Goal: Task Accomplishment & Management: Complete application form

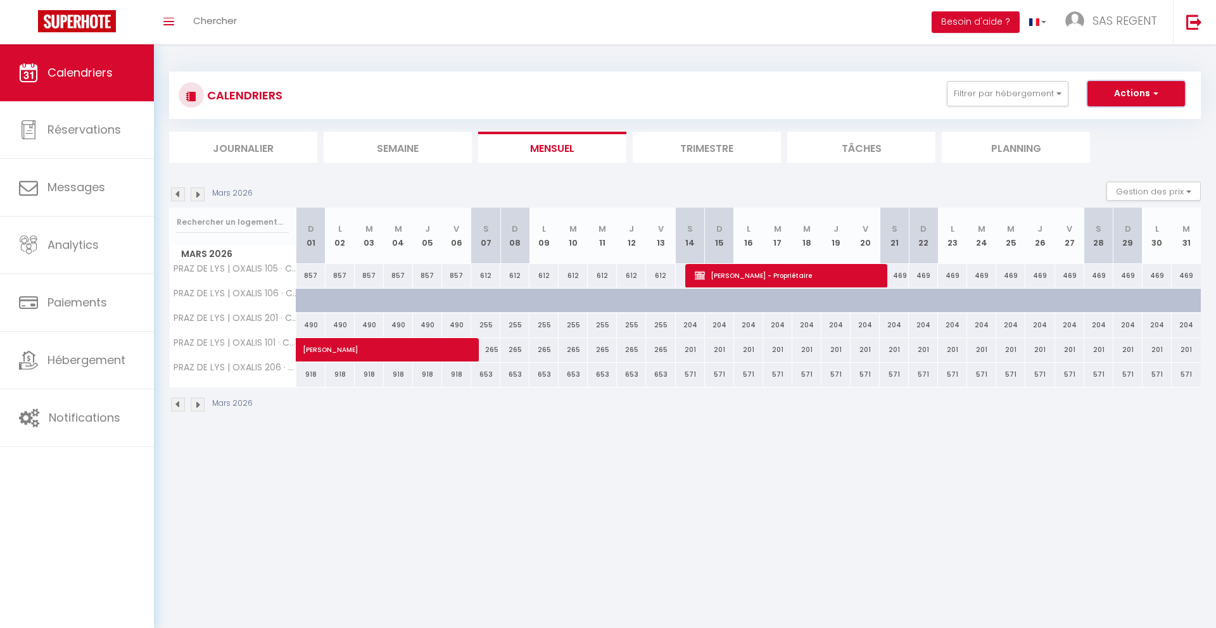
click at [1147, 89] on button "Actions" at bounding box center [1136, 93] width 98 height 25
click at [1113, 122] on link "Nouvelle réservation" at bounding box center [1122, 122] width 110 height 19
select select
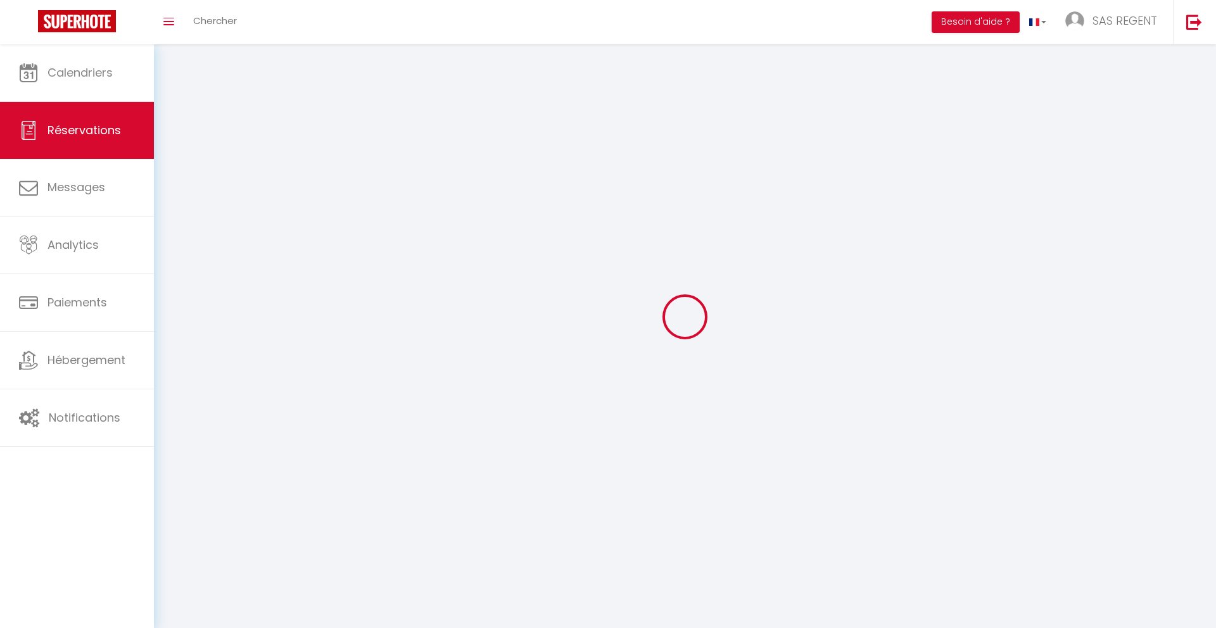
select select
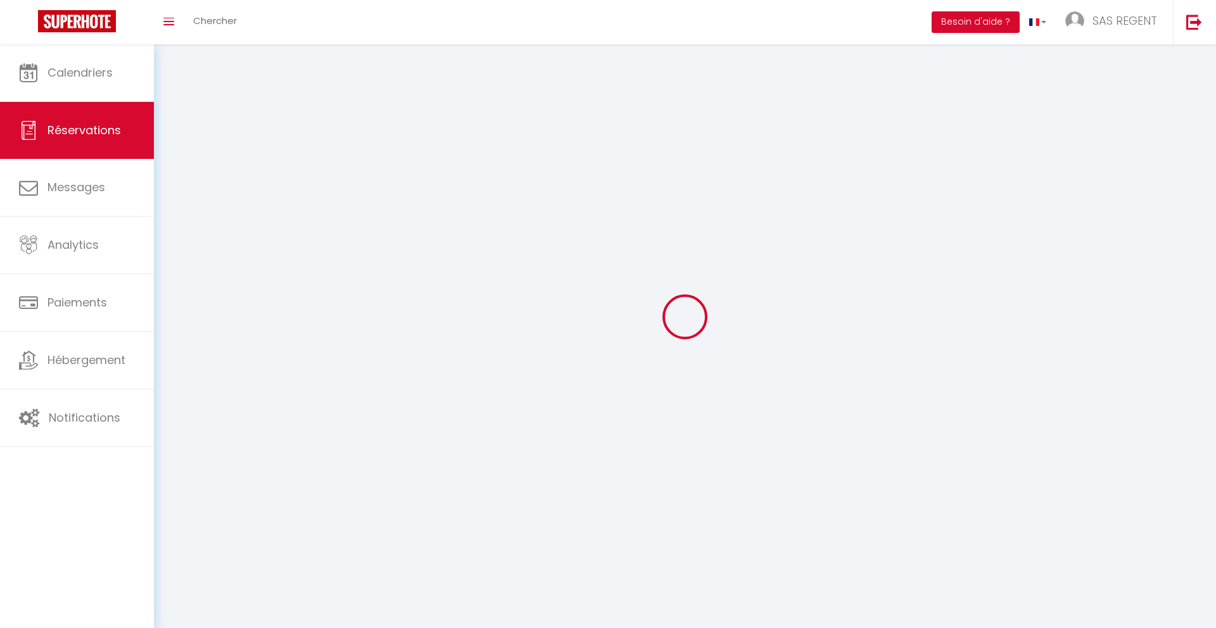
select select
checkbox input "false"
select select
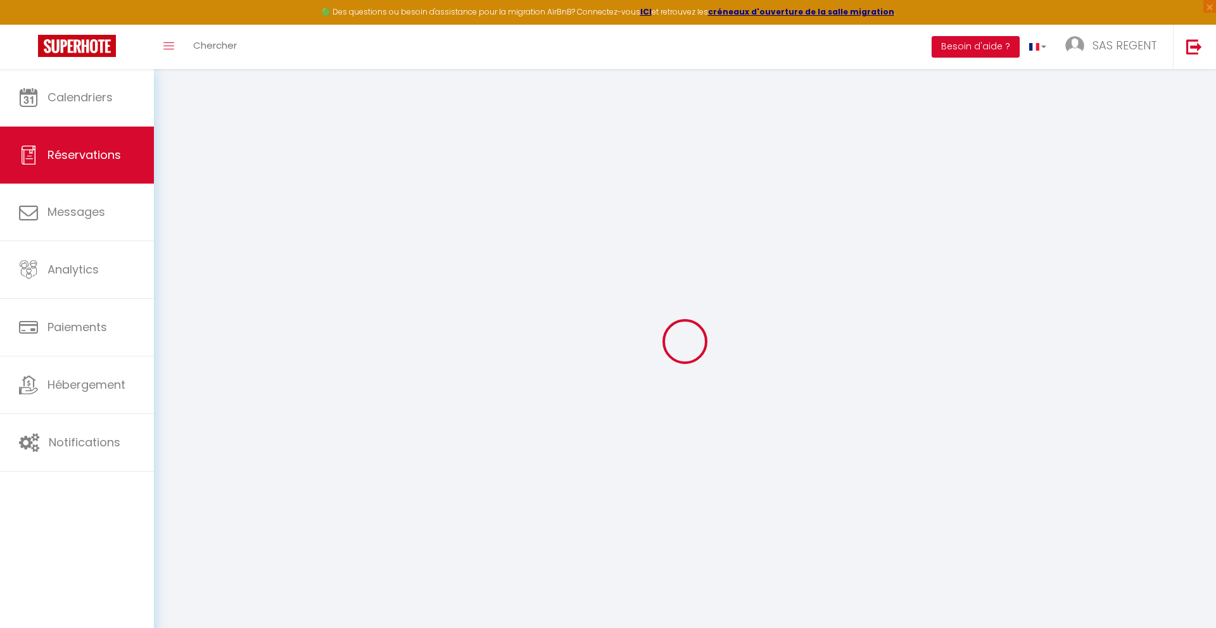
select select
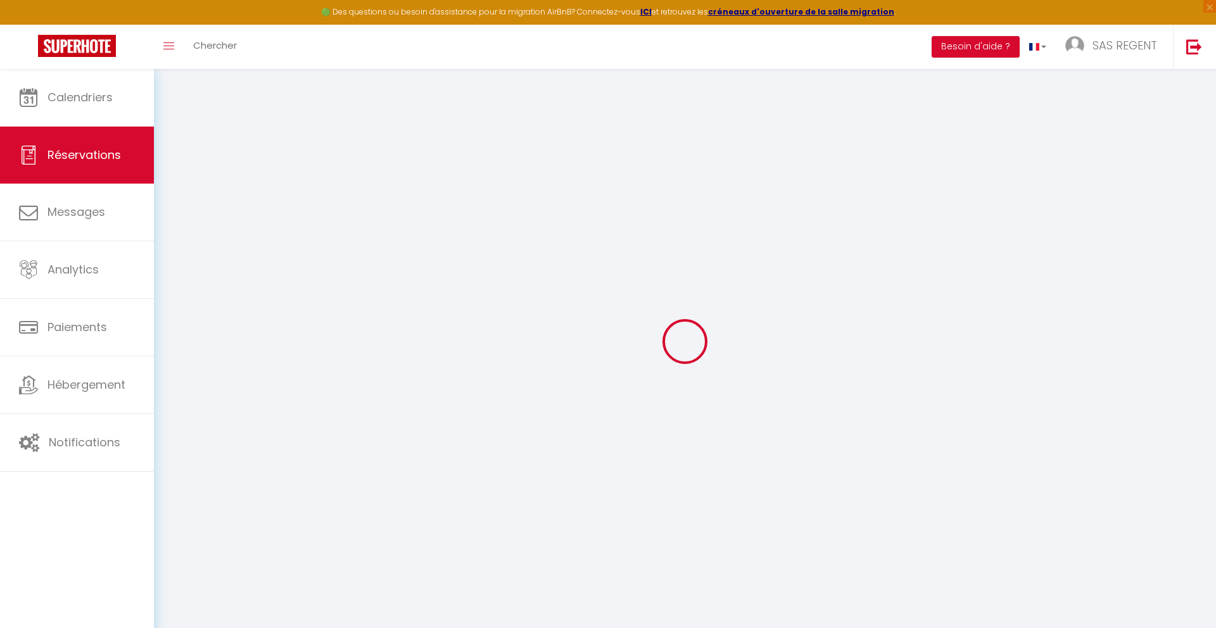
select select
checkbox input "false"
select select
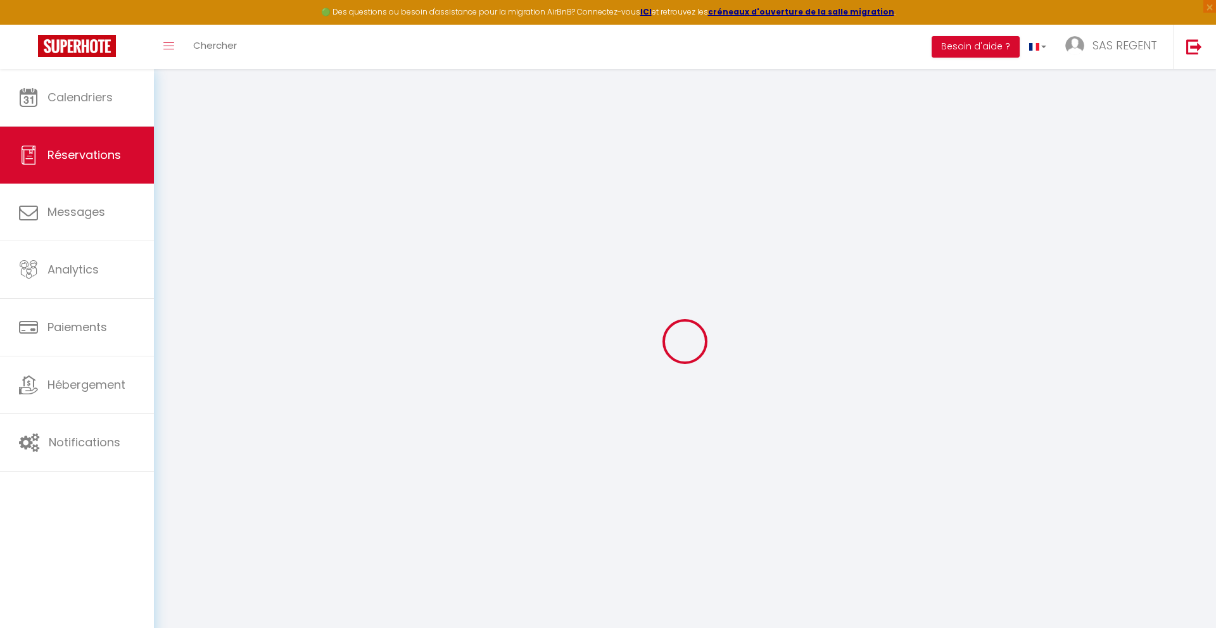
select select
checkbox input "false"
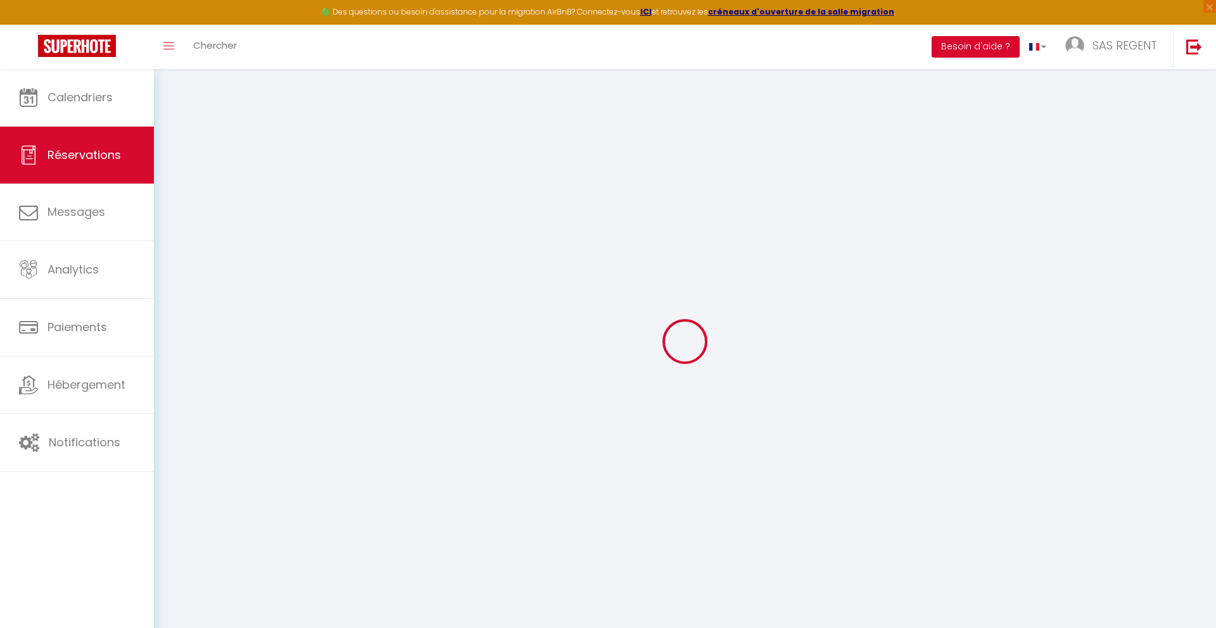
select select
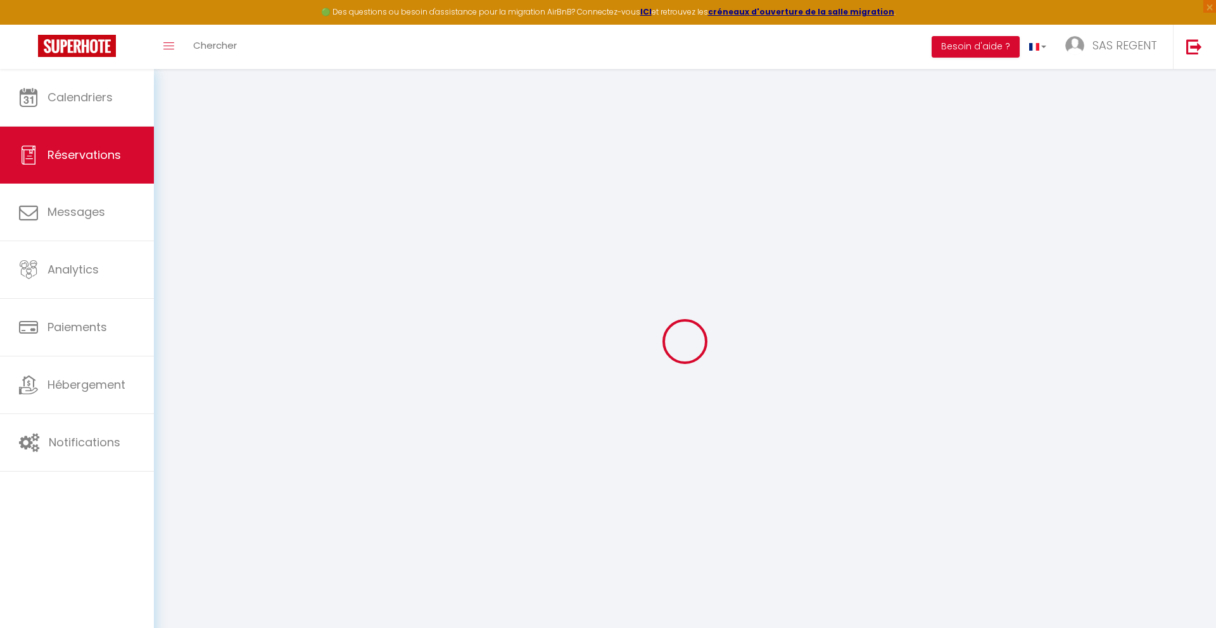
select select
checkbox input "false"
select select
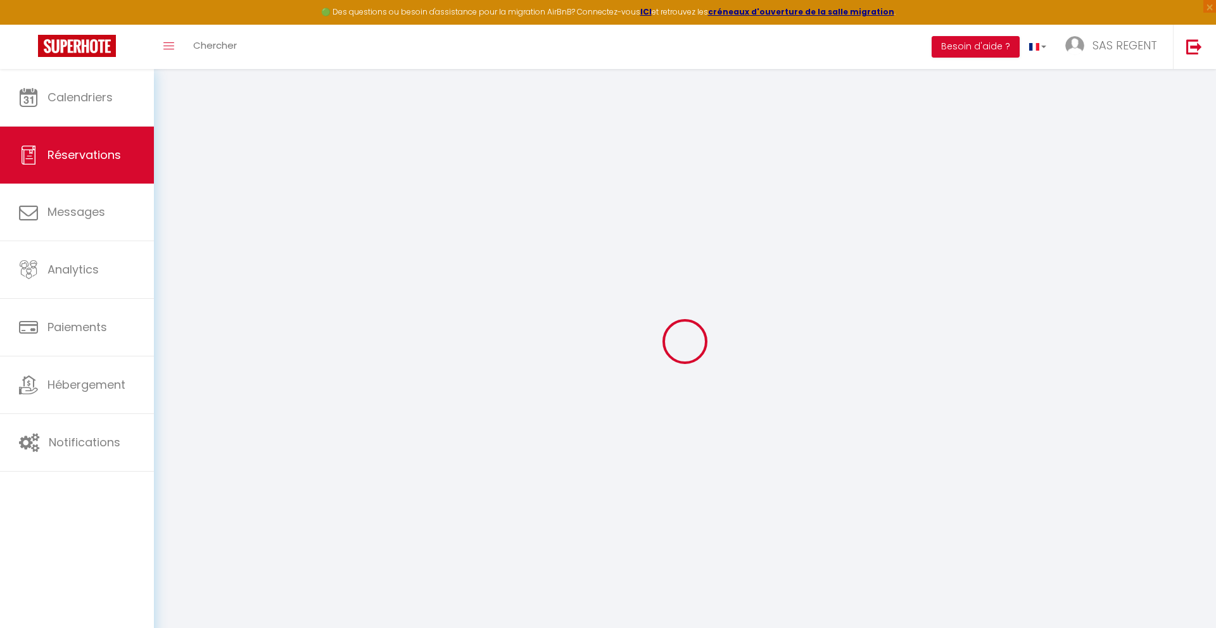
select select
checkbox input "false"
select select
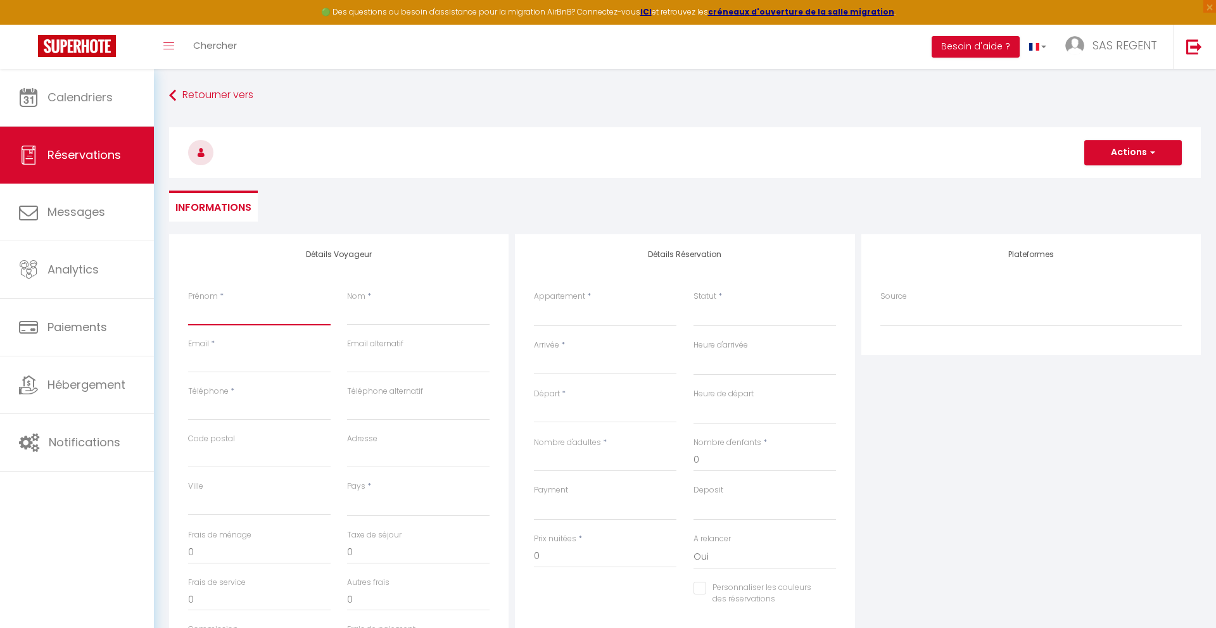
click at [250, 315] on input "Prénom" at bounding box center [259, 314] width 142 height 23
type input "P"
select select
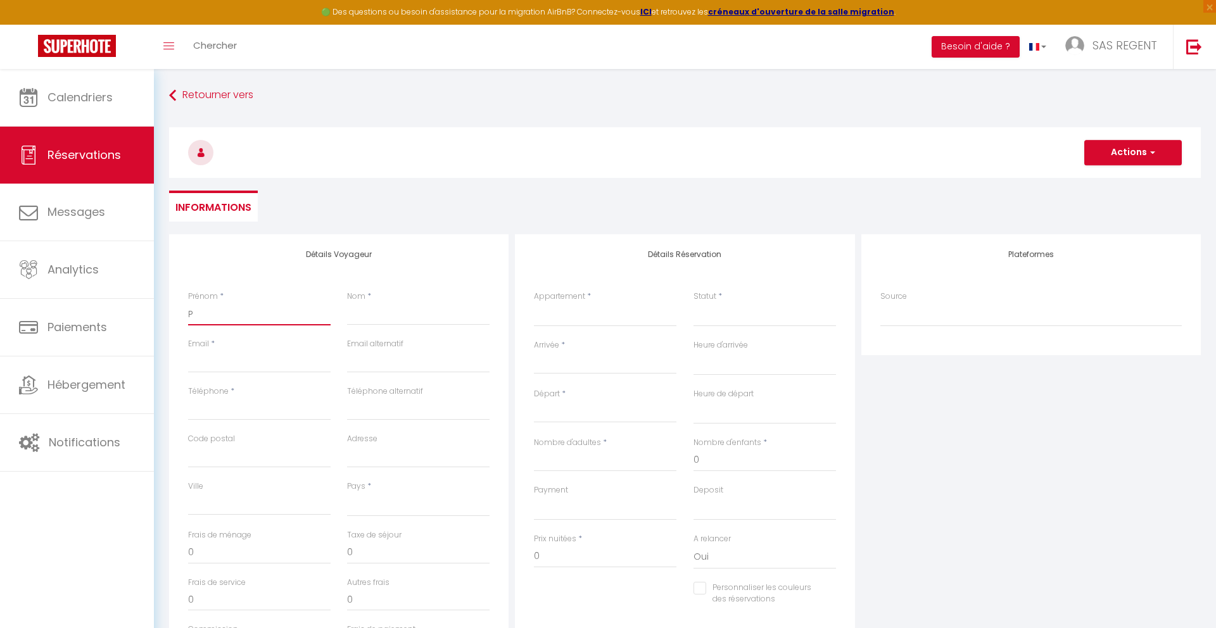
select select
checkbox input "false"
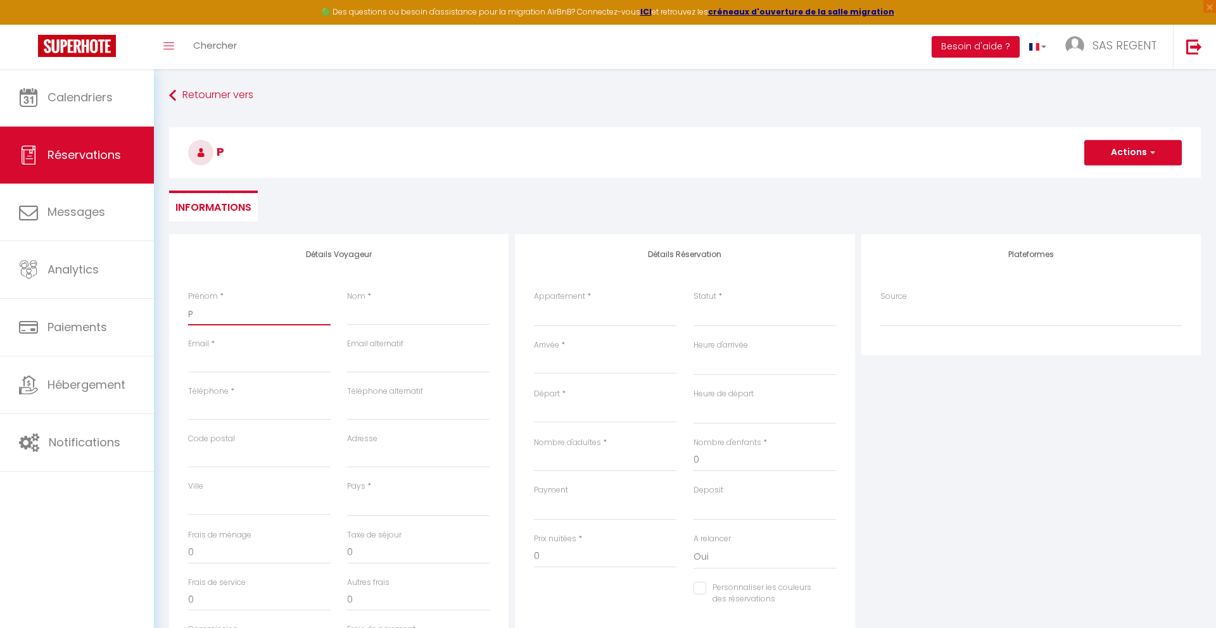
type input "Pa"
select select
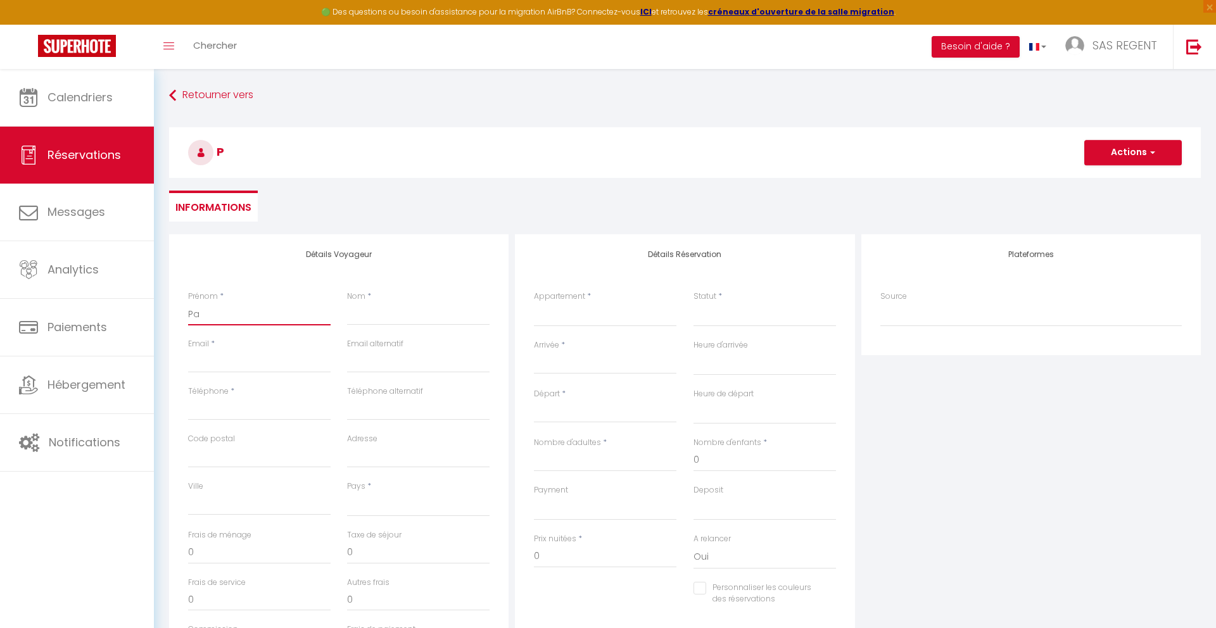
select select
checkbox input "false"
type input "Pat"
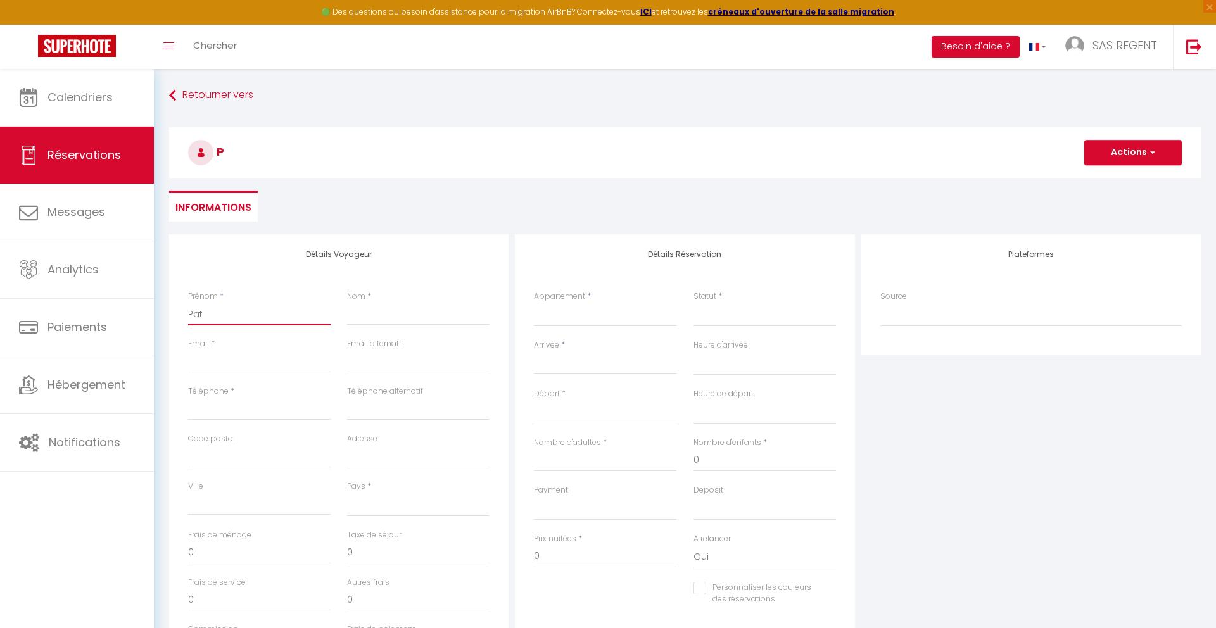
select select
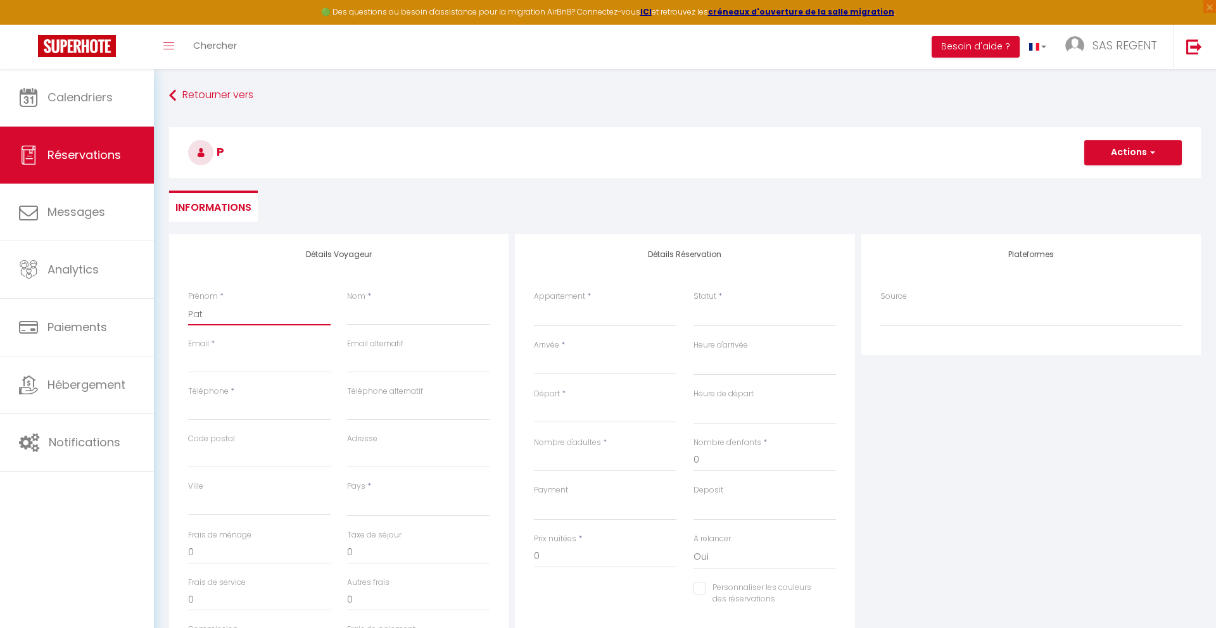
select select
checkbox input "false"
type input "Patr"
select select
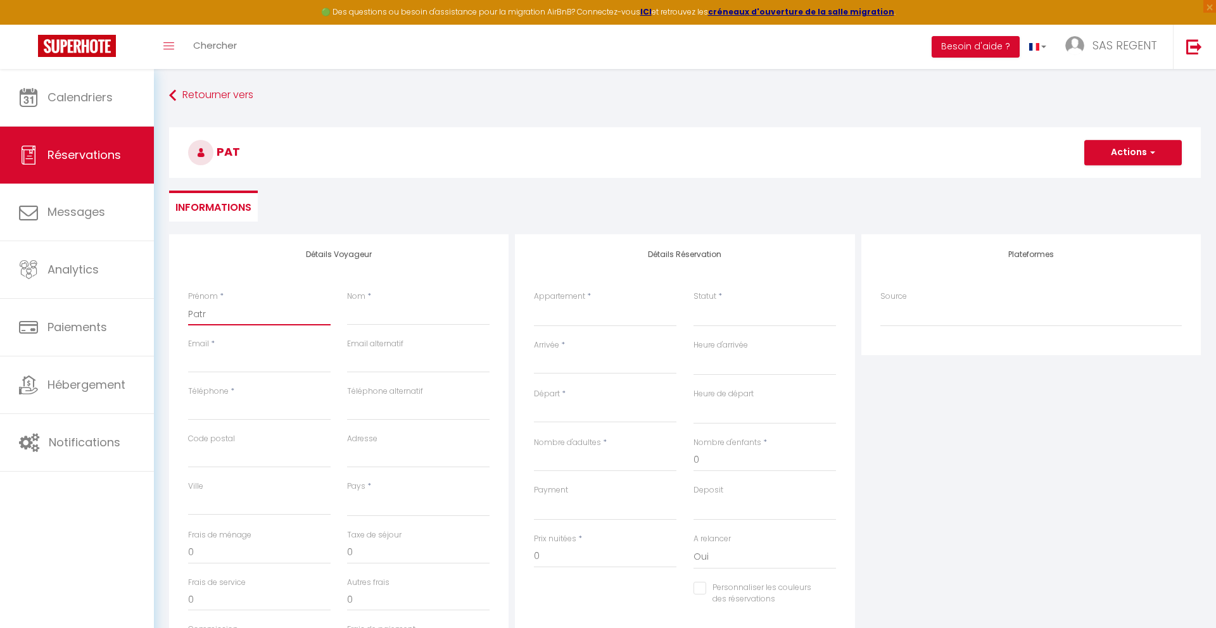
select select
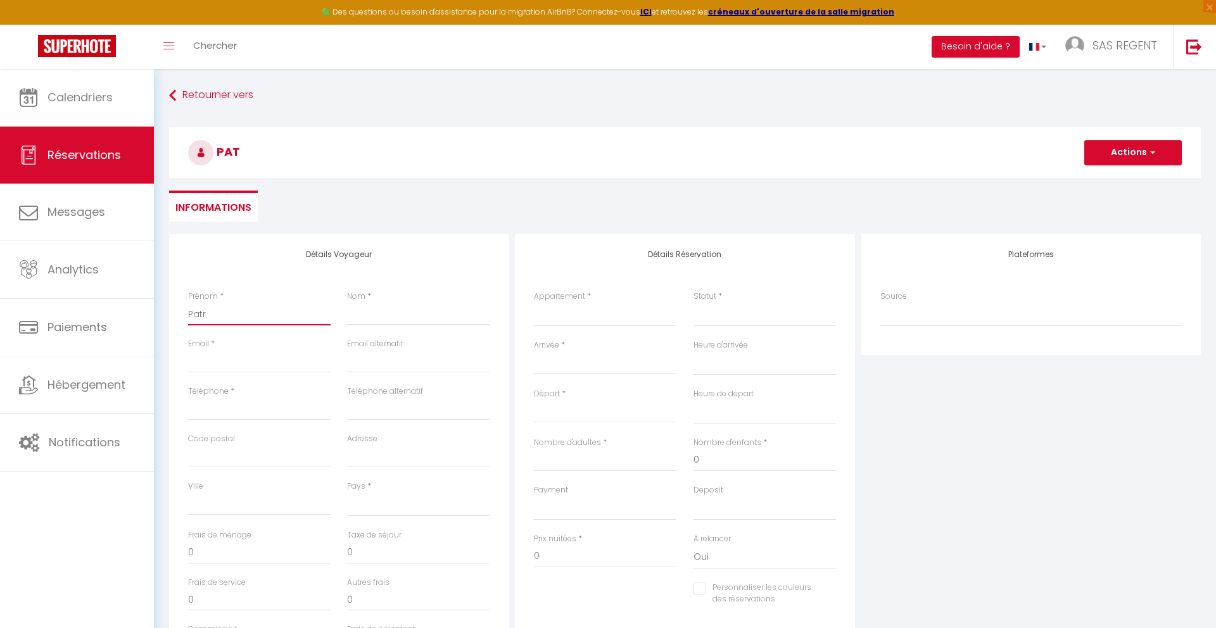
select select
checkbox input "false"
type input "Patri"
select select
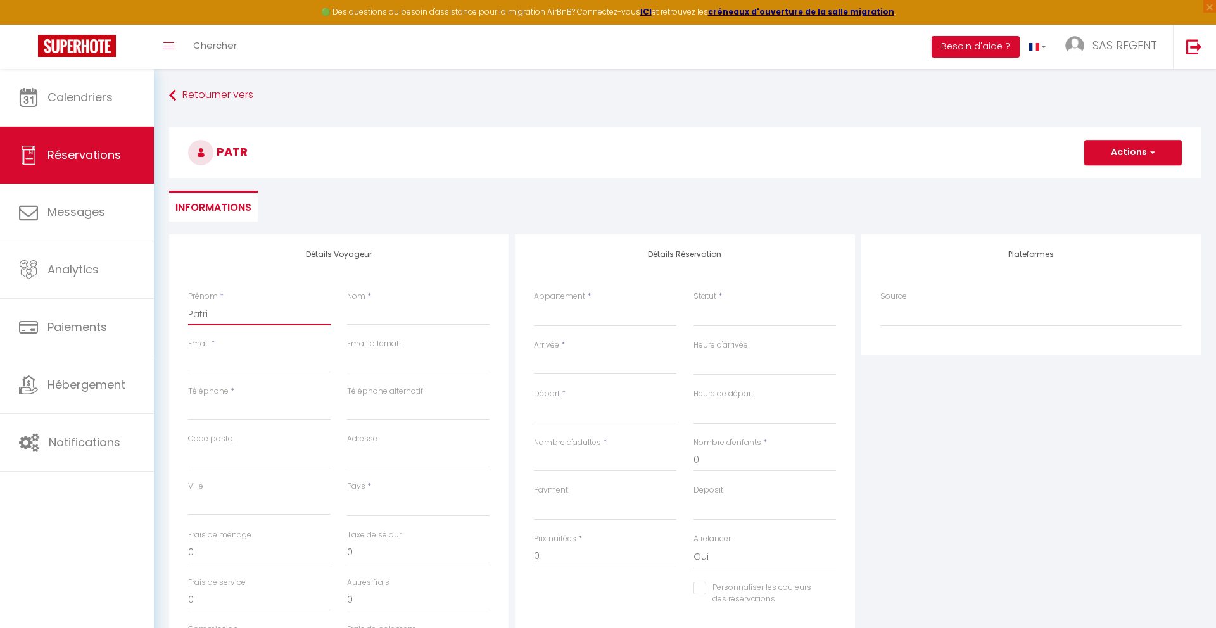
select select
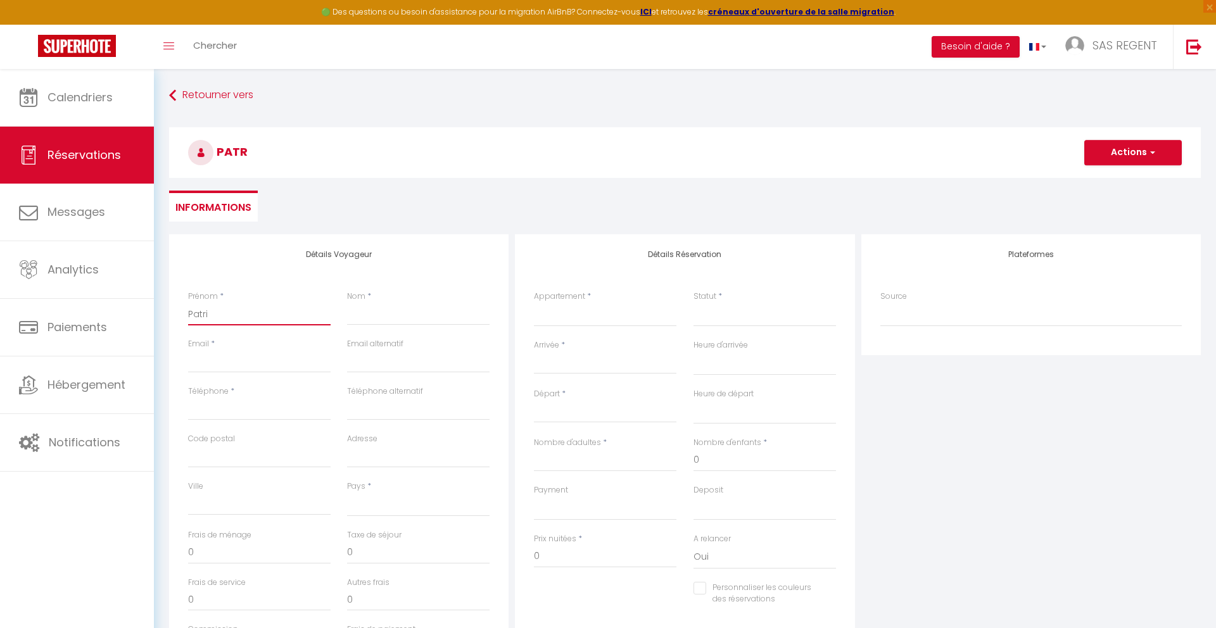
checkbox input "false"
type input "Patric"
select select
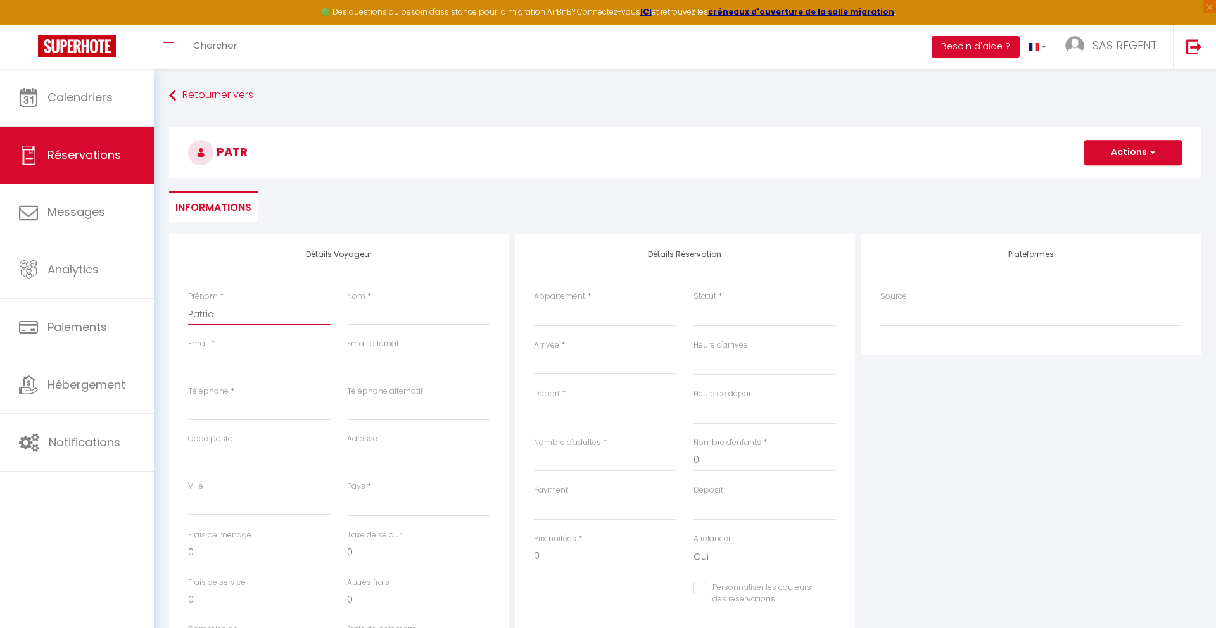
select select
checkbox input "false"
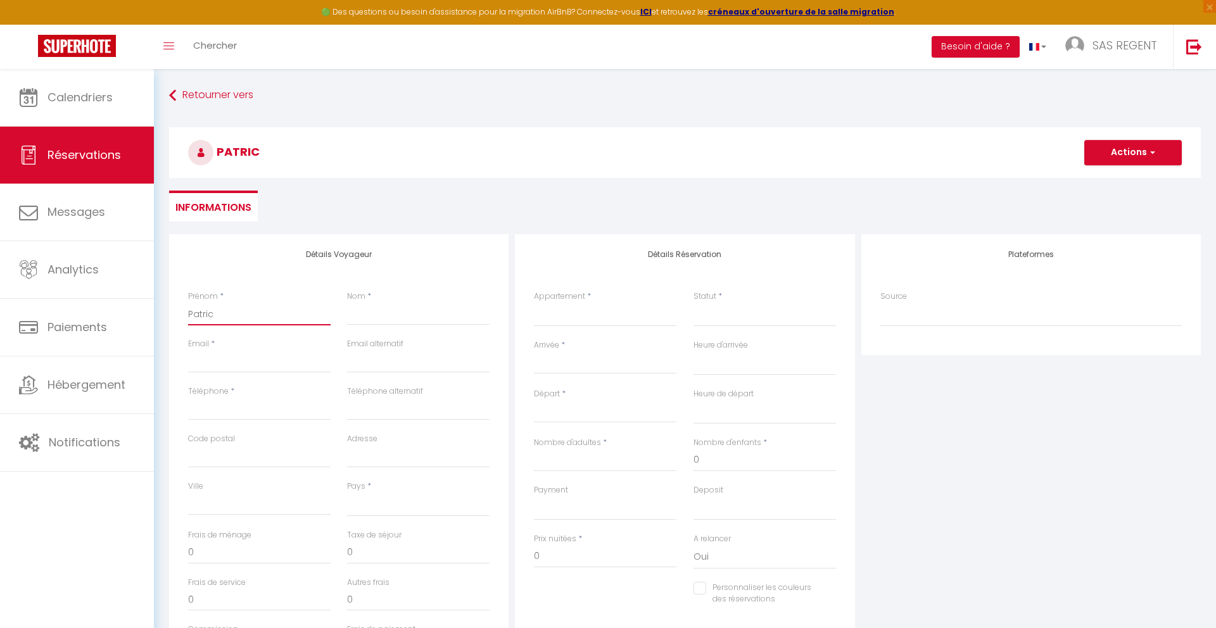
type input "[PERSON_NAME]"
select select
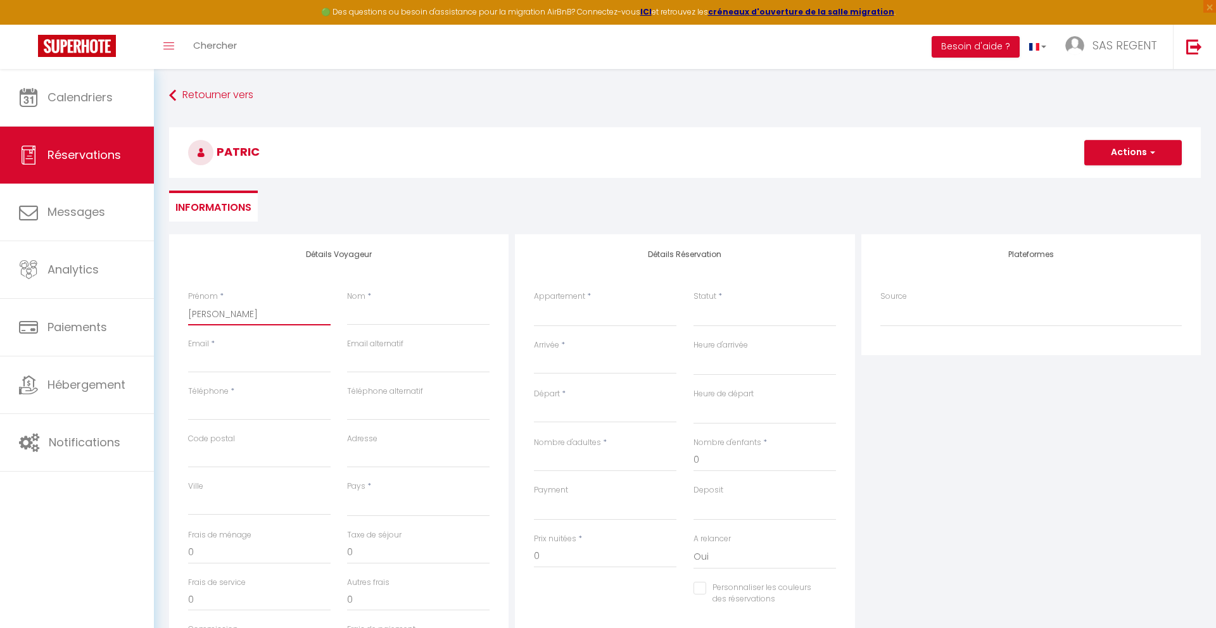
select select
checkbox input "false"
type input "[PERSON_NAME]"
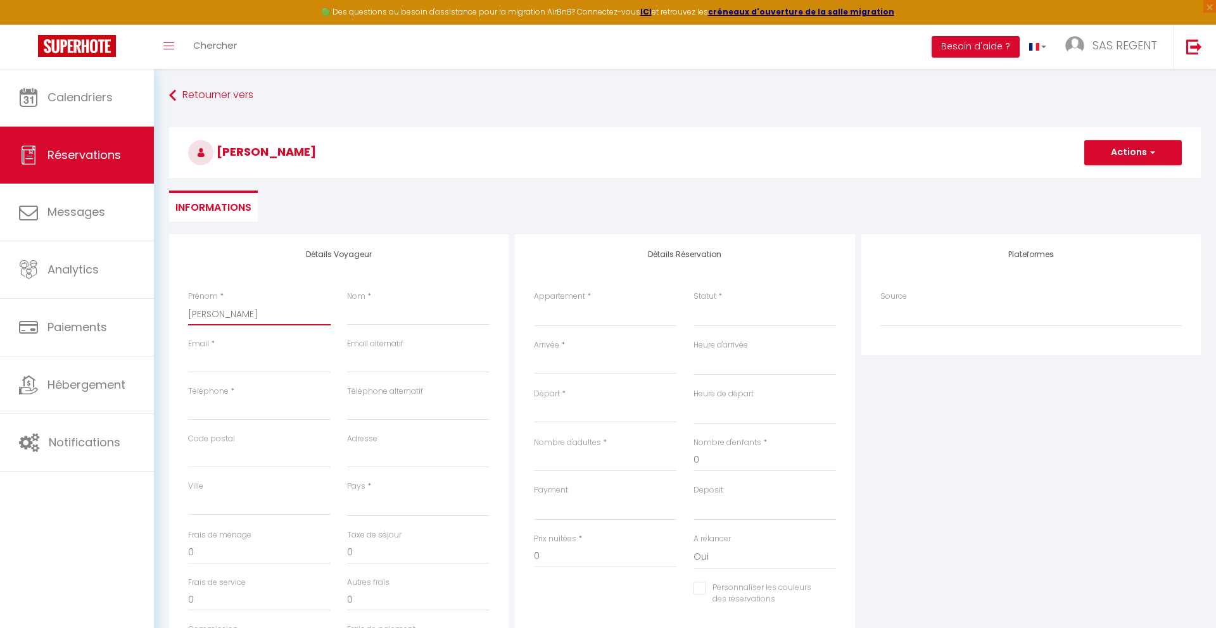
select select
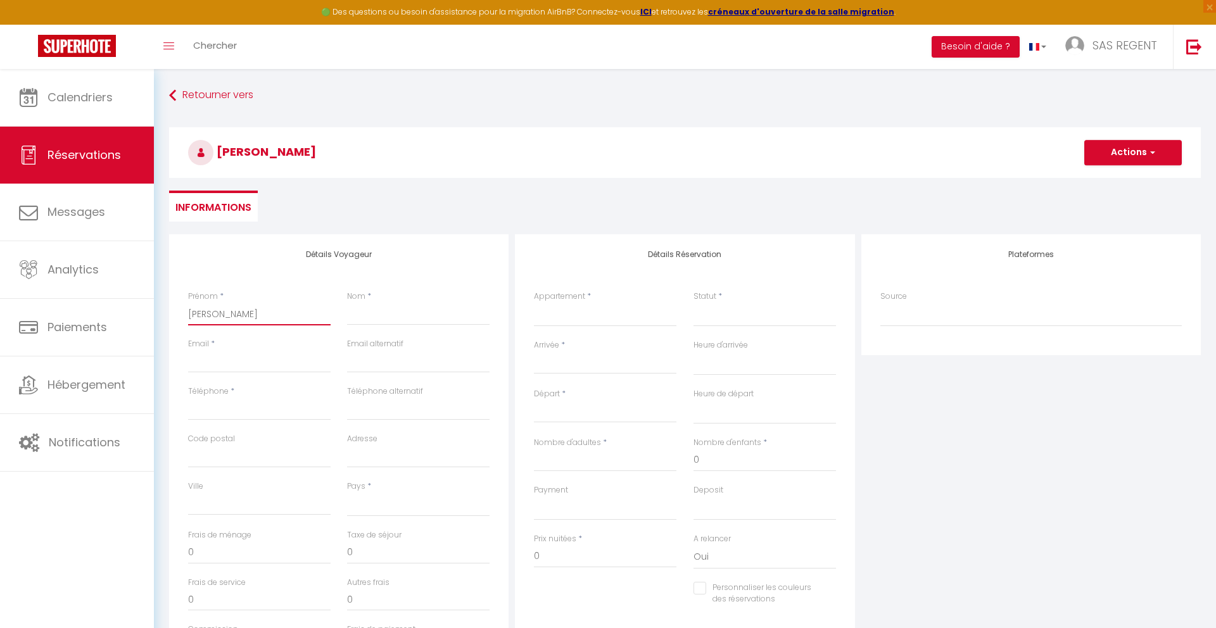
select select
checkbox input "false"
type input "[PERSON_NAME]"
type input "D"
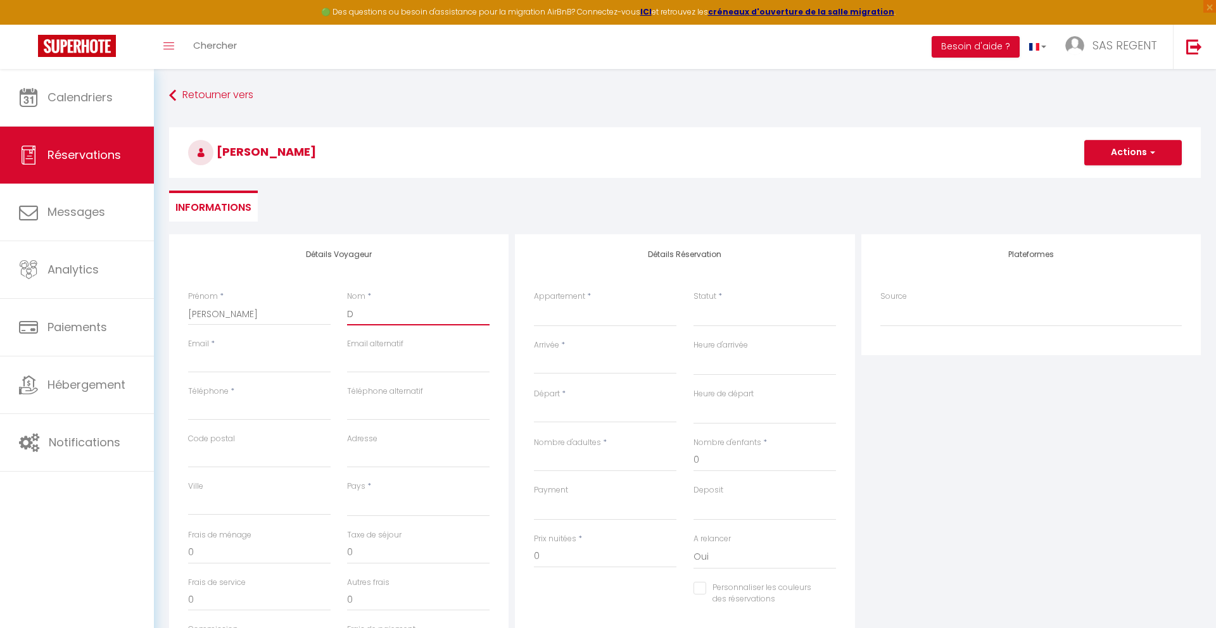
select select
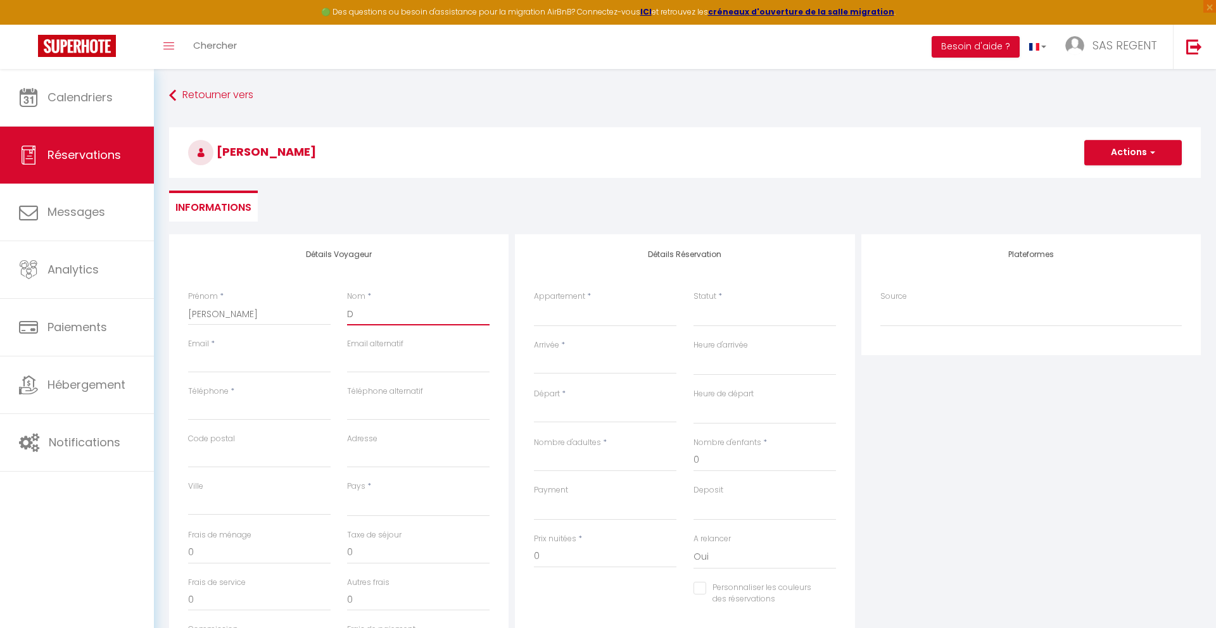
select select
checkbox input "false"
type input "Dr"
select select
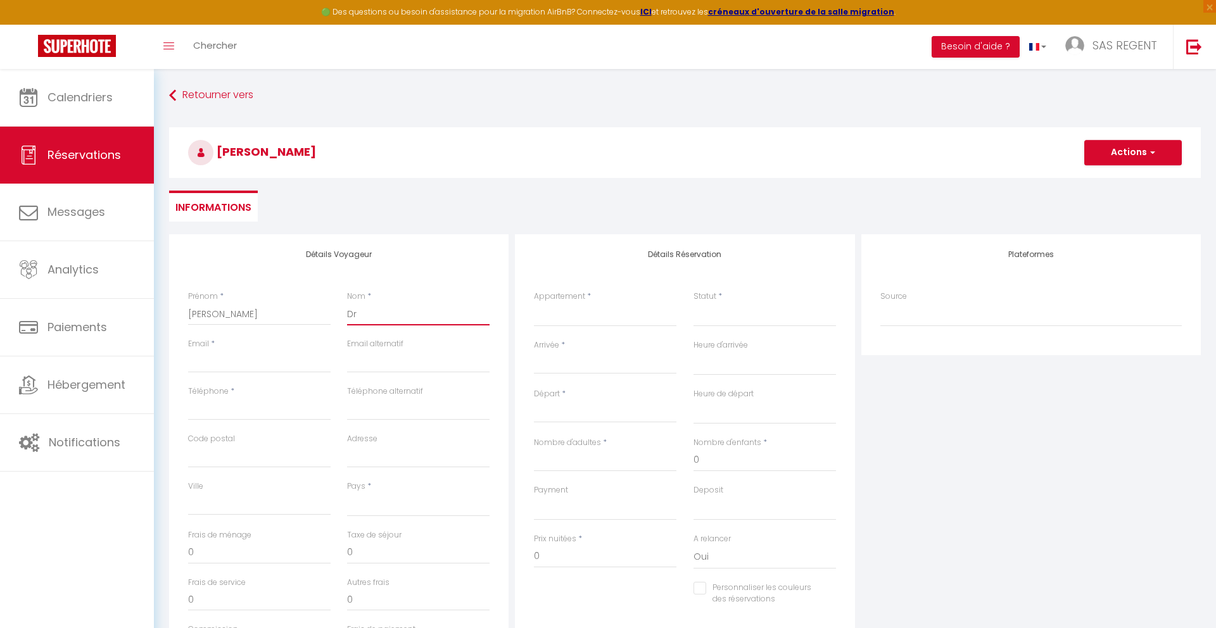
select select
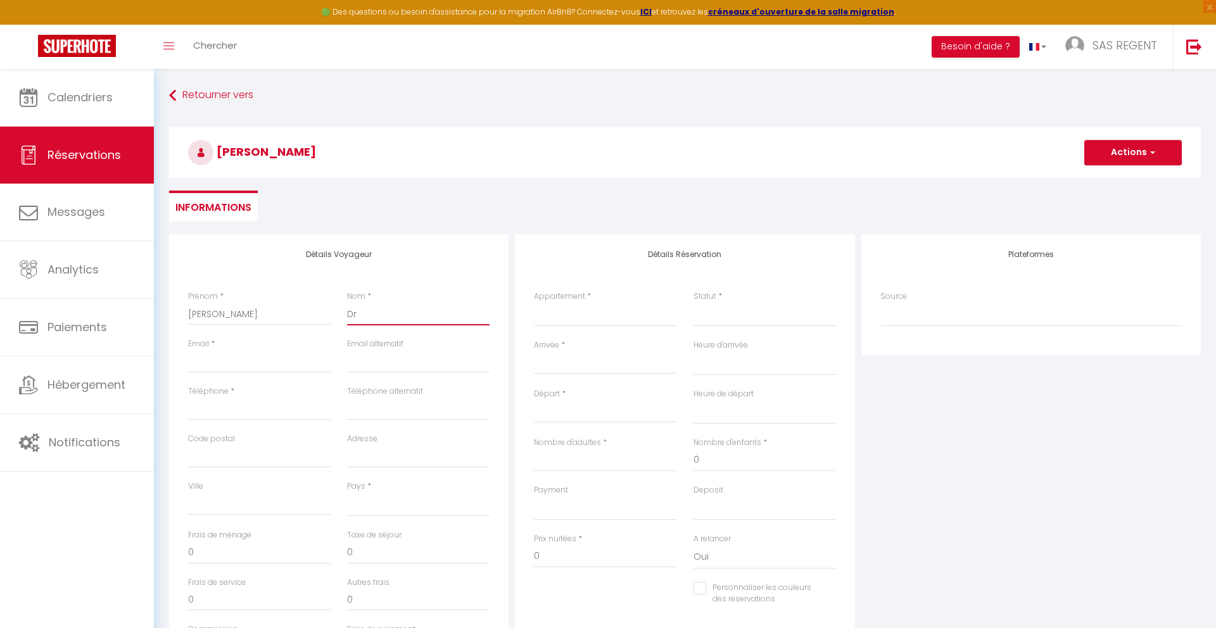
select select
checkbox input "false"
type input "Dru"
select select
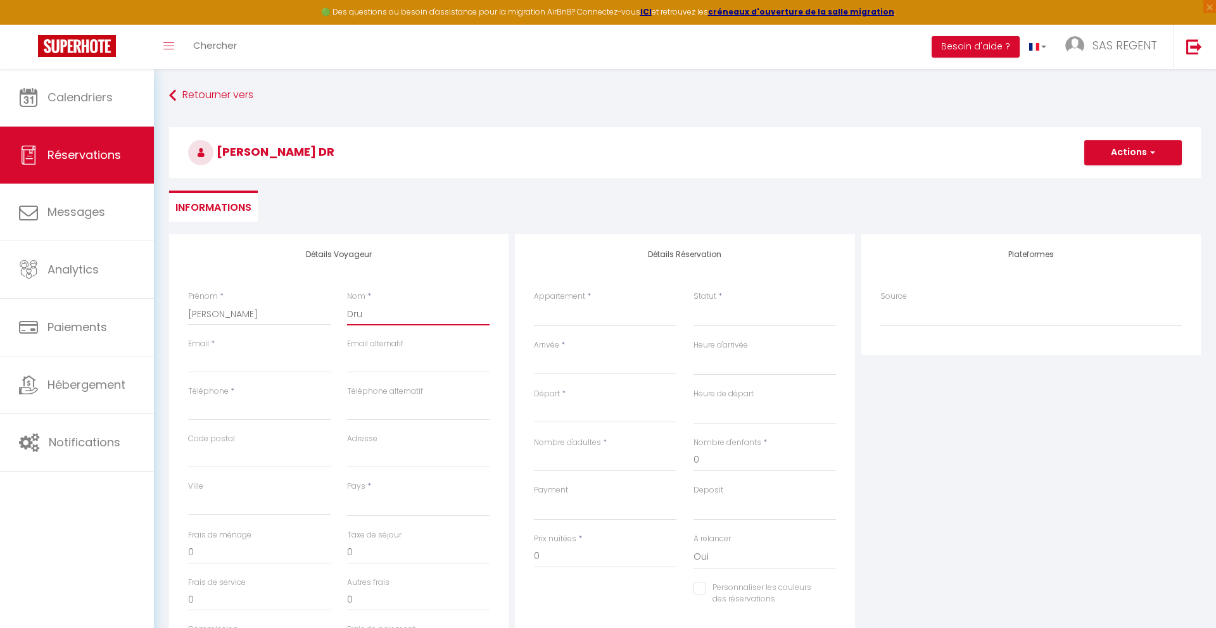
select select
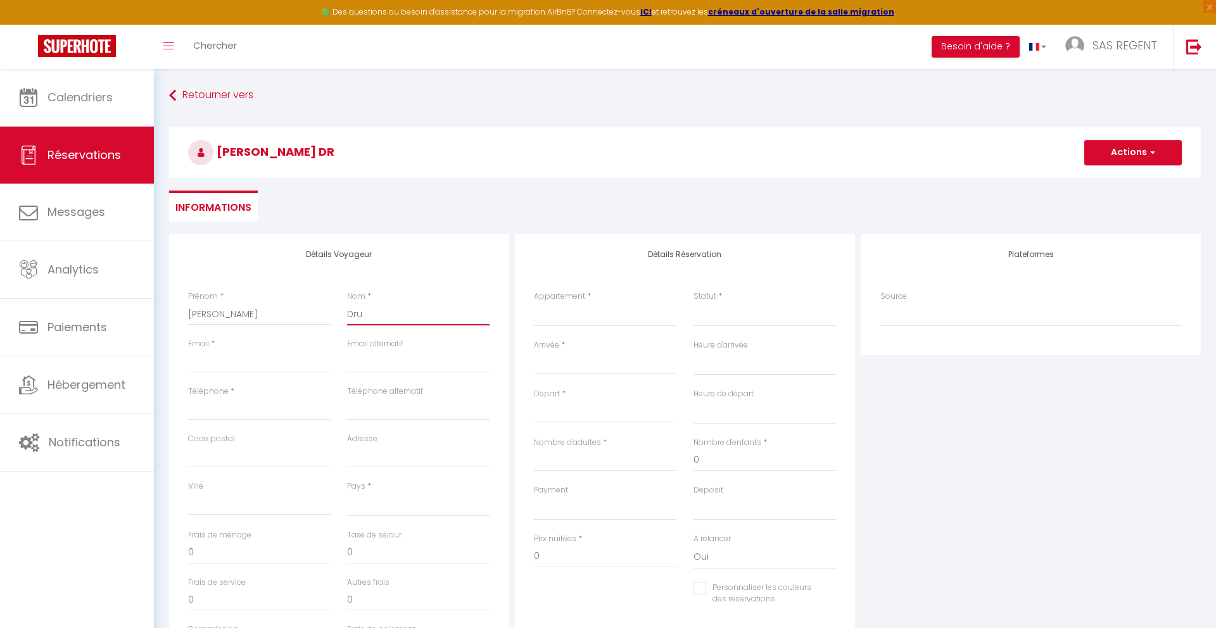
checkbox input "false"
type input "Druw"
select select
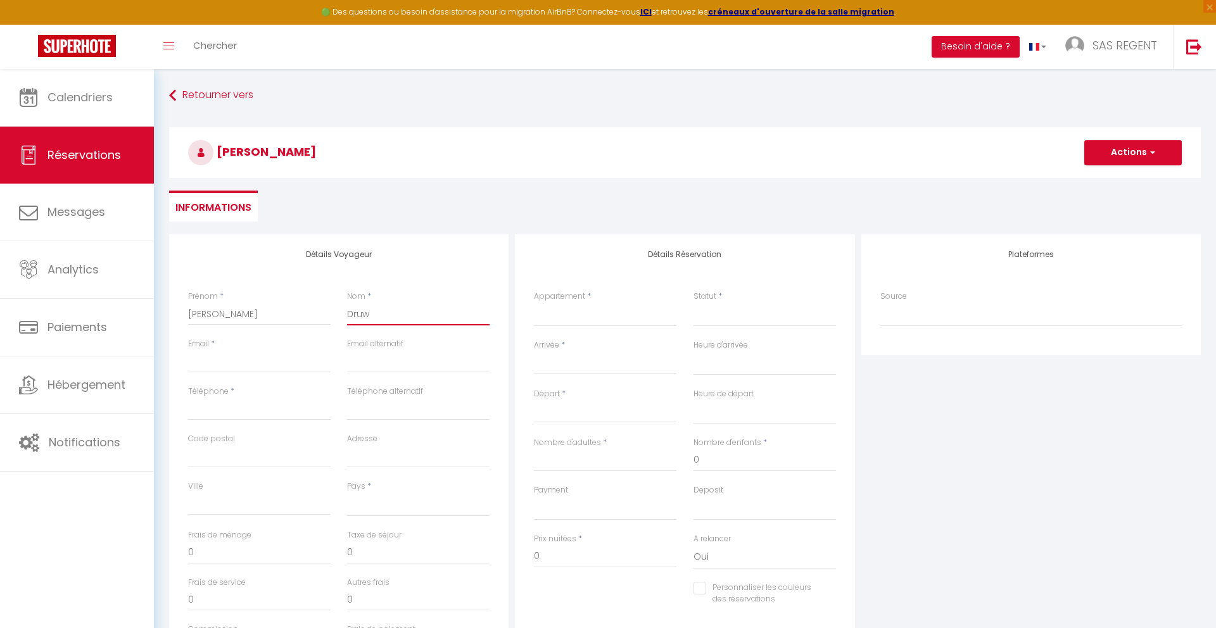
select select
checkbox input "false"
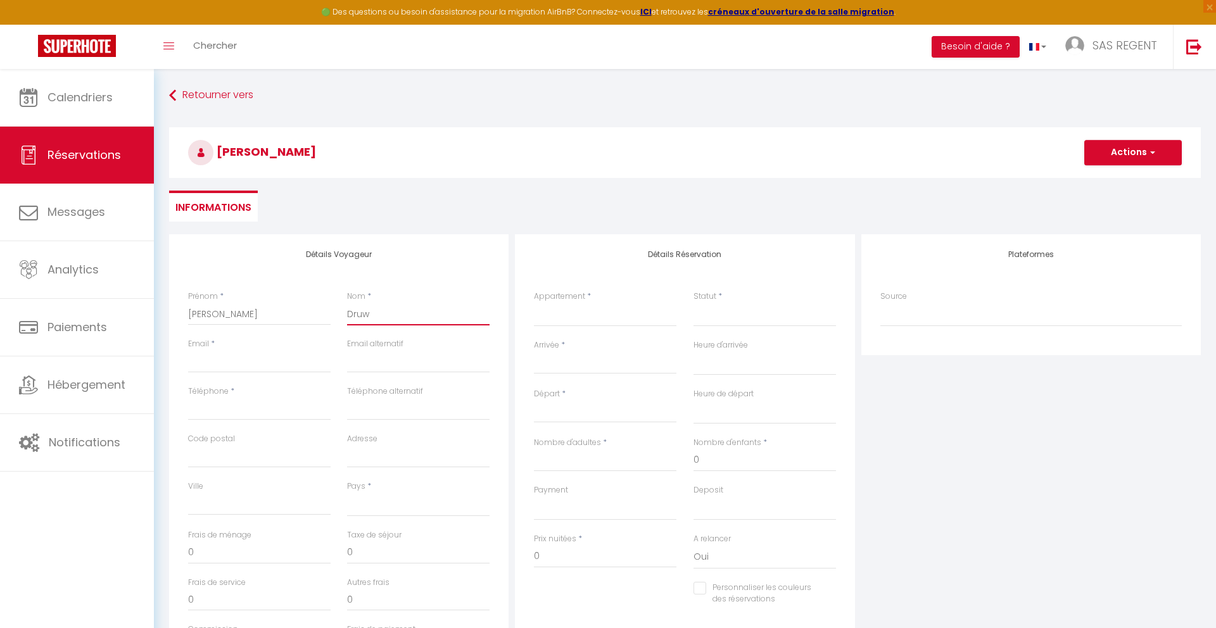
type input "Druwé"
select select
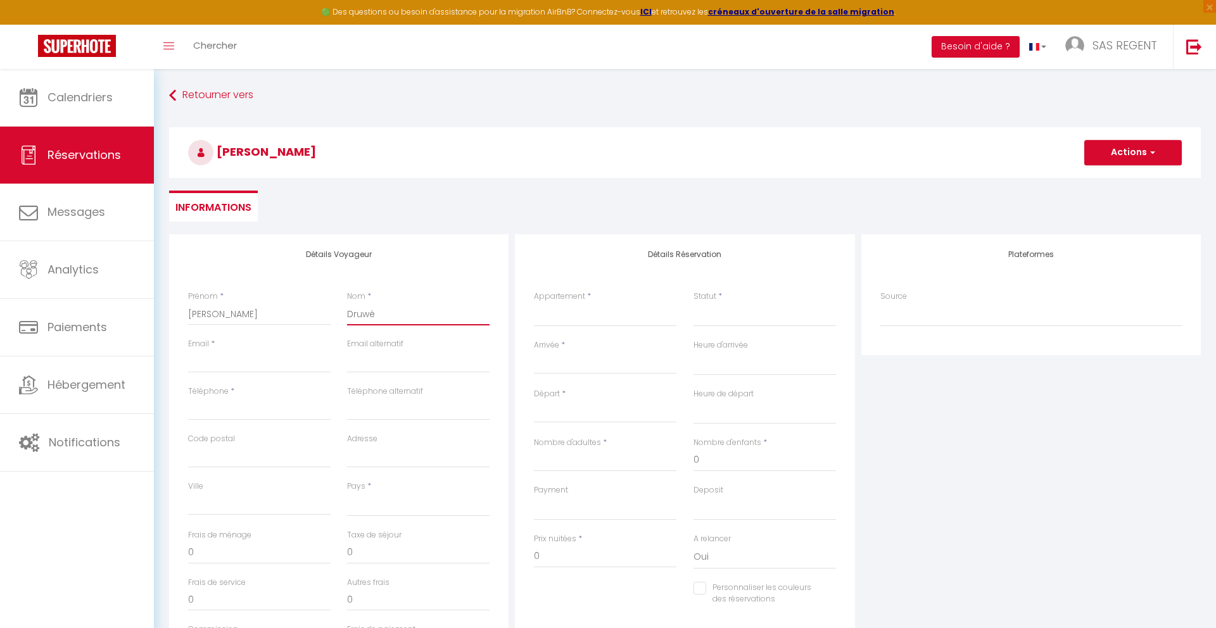
select select
checkbox input "false"
type input "Druwé"
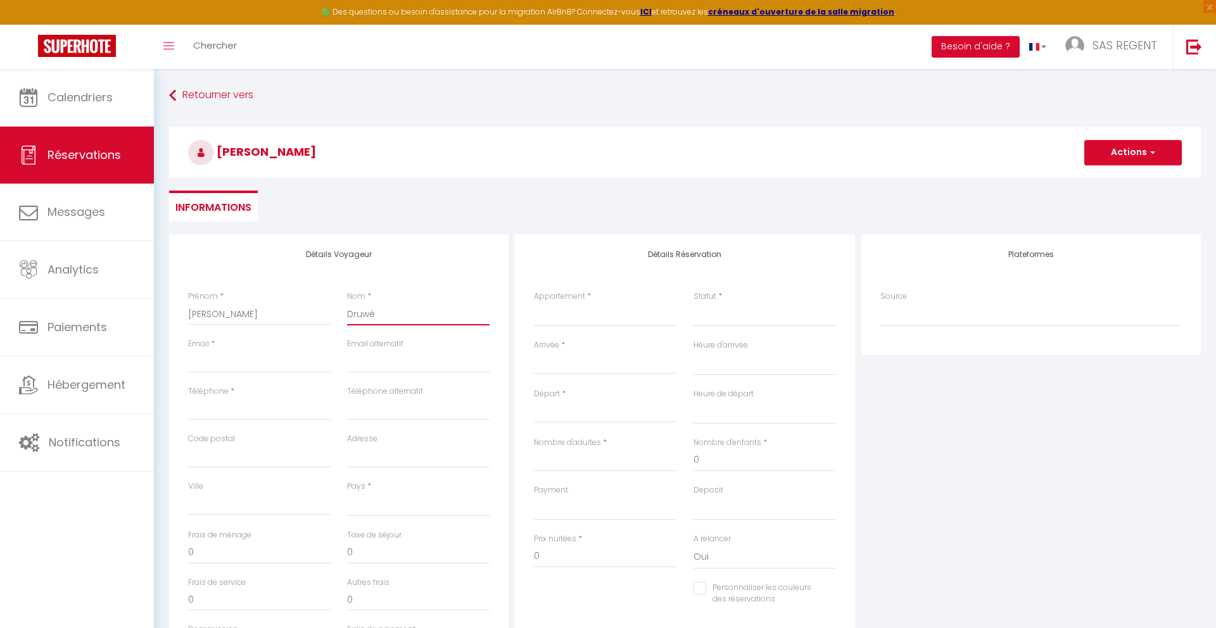
select select
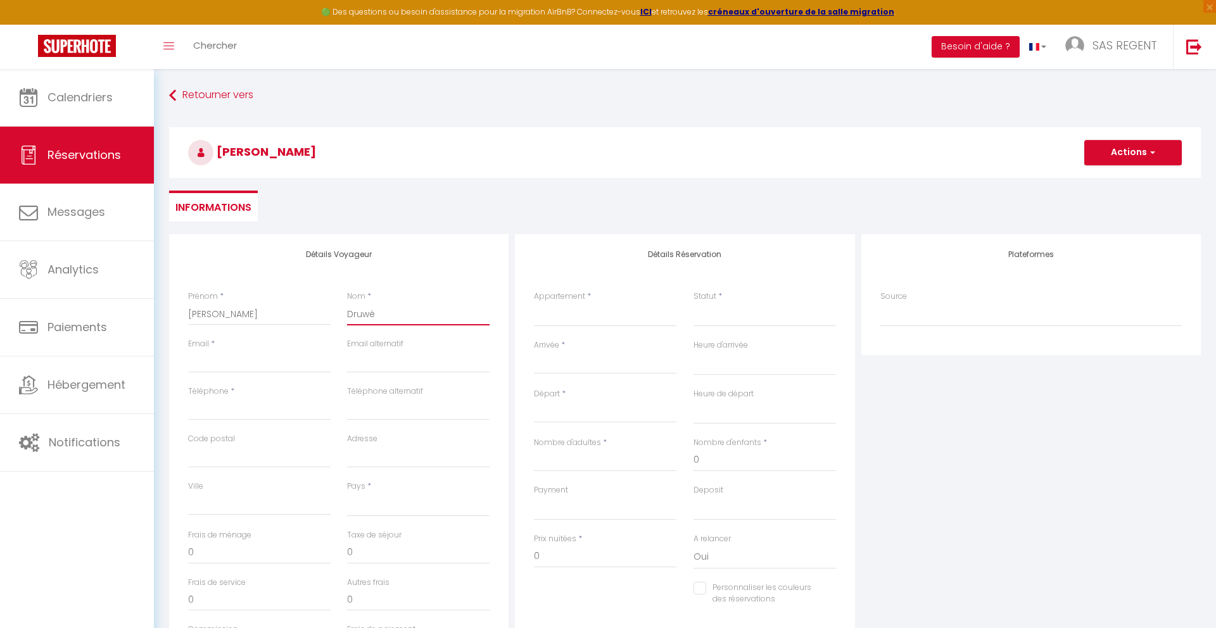
select select
checkbox input "false"
type input "Druwé -"
select select
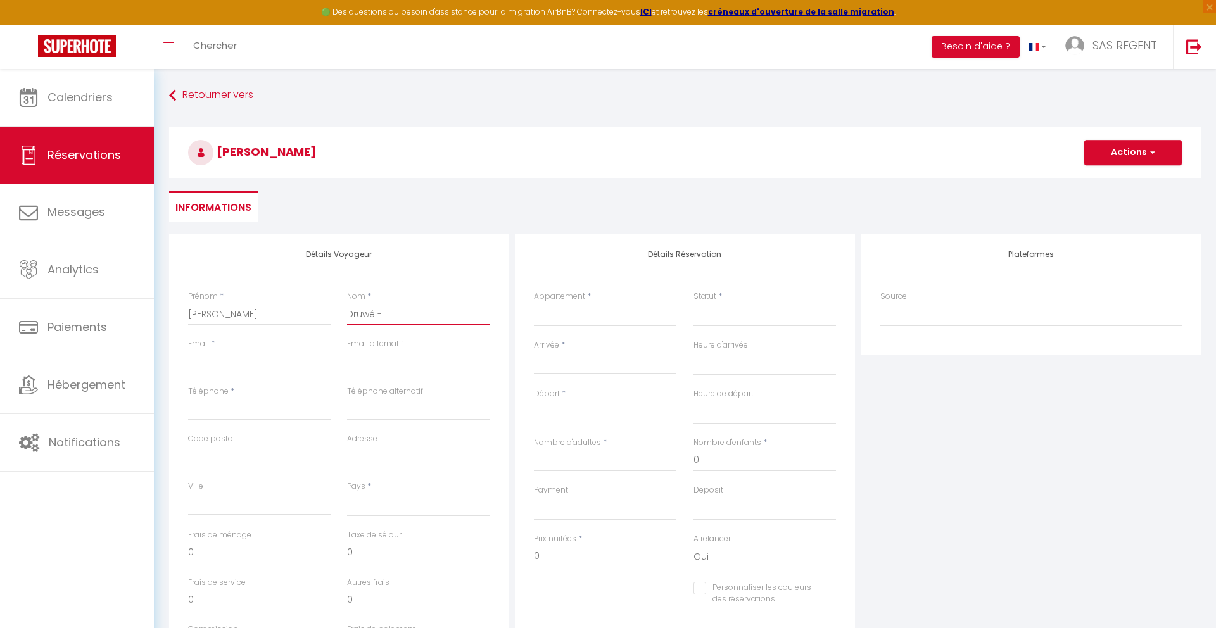
select select
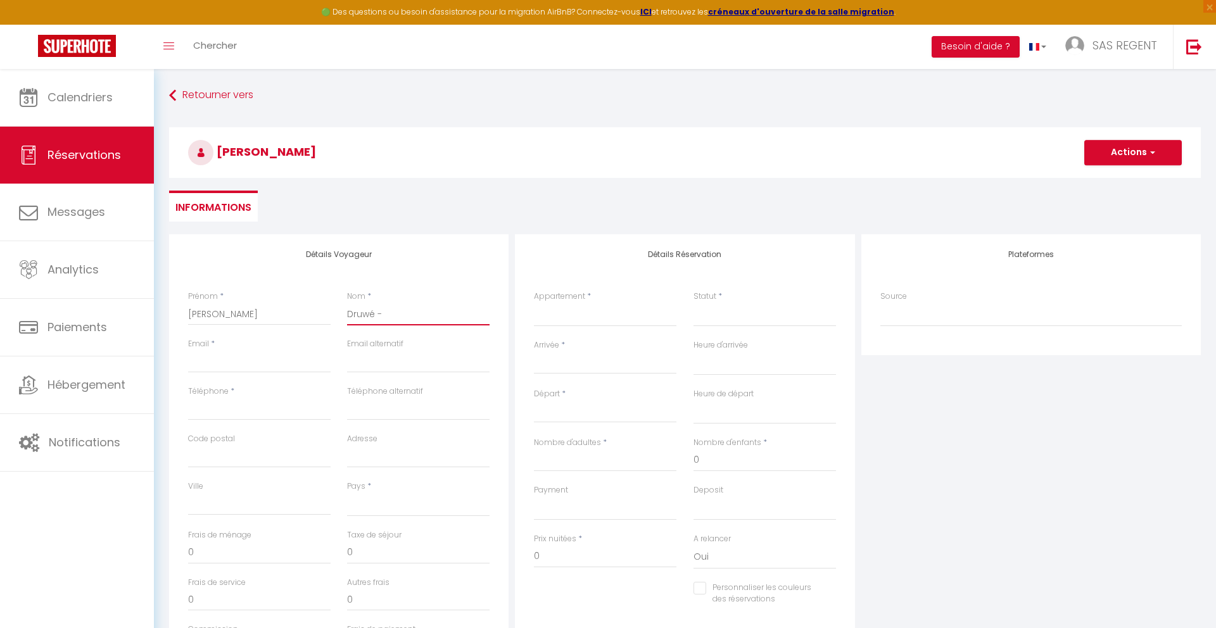
select select
checkbox input "false"
type input "Druwé -"
select select
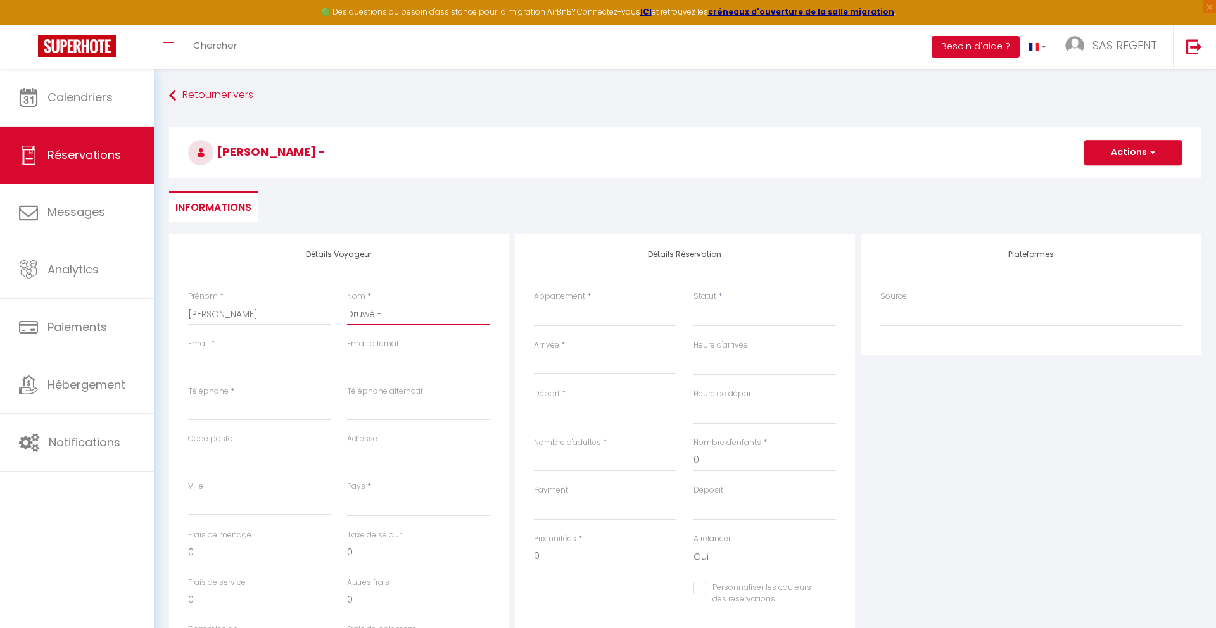
select select
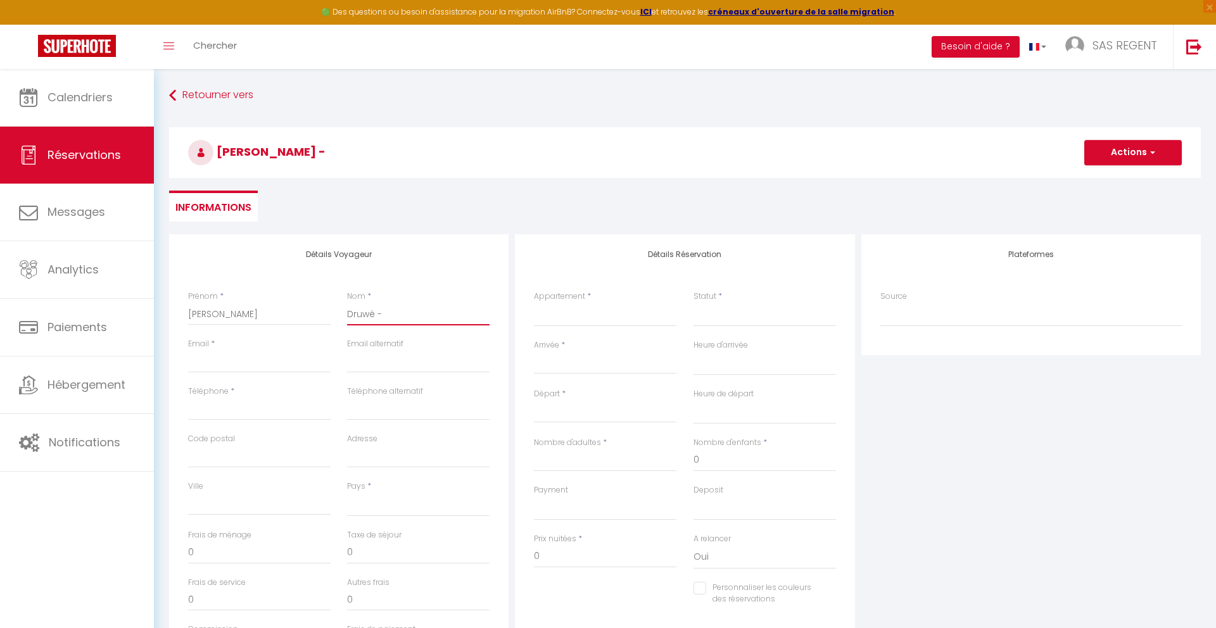
checkbox input "false"
type input "Druwé - P"
select select
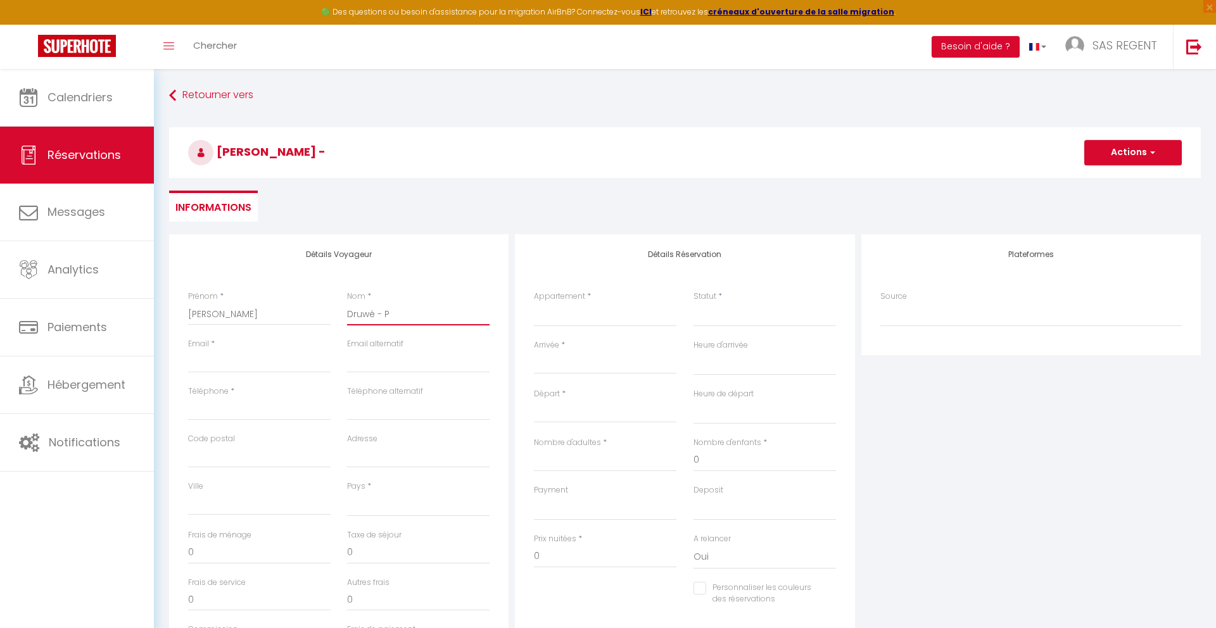
select select
checkbox input "false"
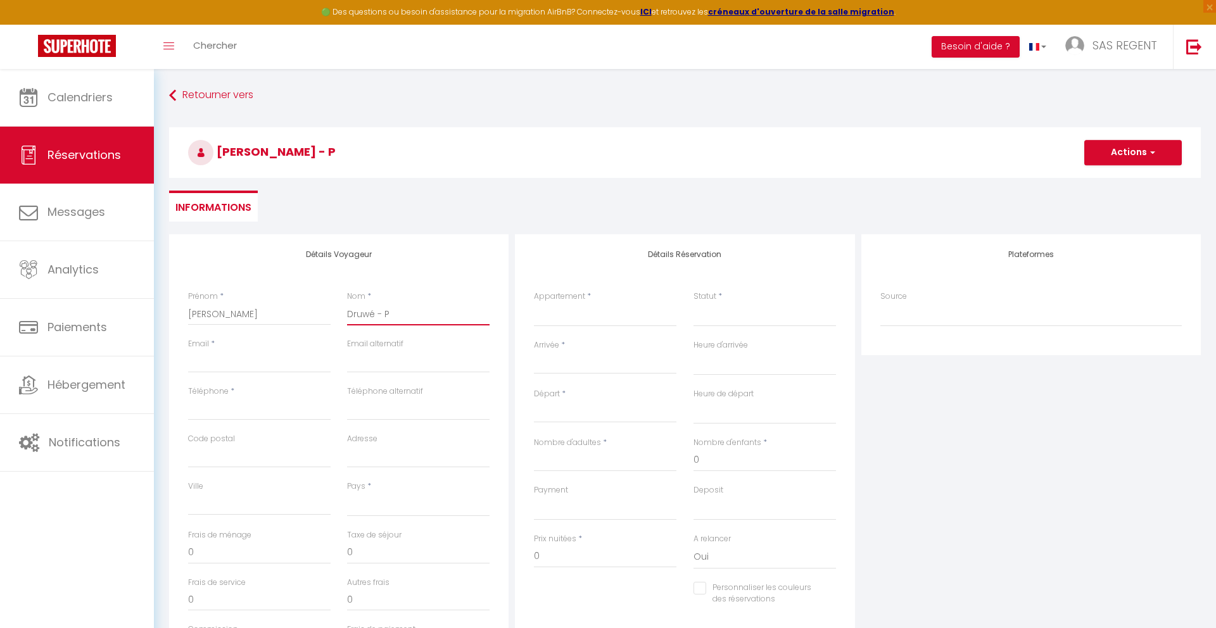
type input "Druwé - Pr"
select select
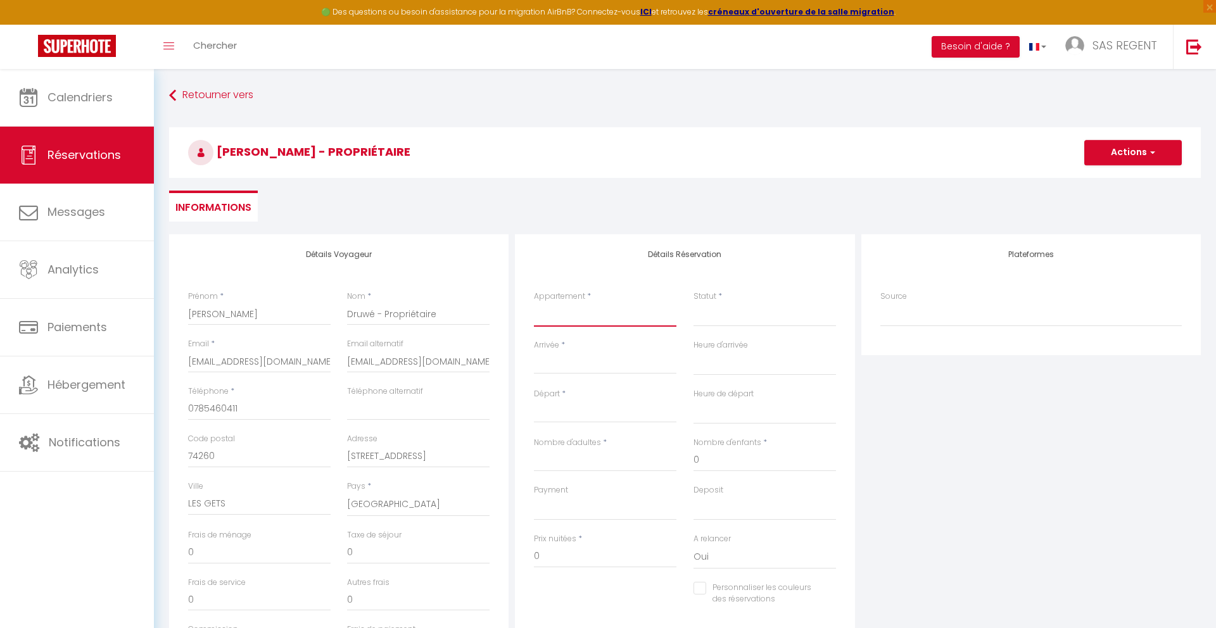
click at [561, 321] on select "NEW | CHALET ALENA | [GEOGRAPHIC_DATA] | Ski-In/Ski-Out | Chalet neuf 6 chambre…" at bounding box center [605, 315] width 142 height 24
click at [534, 303] on select "NEW | CHALET ALENA | [GEOGRAPHIC_DATA] | Ski-In/Ski-Out | Chalet neuf 6 chambre…" at bounding box center [605, 315] width 142 height 24
click at [726, 312] on select "Confirmé Non Confirmé [PERSON_NAME] par le voyageur No Show Request" at bounding box center [764, 315] width 142 height 24
click at [729, 318] on select "Confirmé Non Confirmé [PERSON_NAME] par le voyageur No Show Request" at bounding box center [764, 315] width 142 height 24
click at [744, 320] on select "Confirmé Non Confirmé [PERSON_NAME] par le voyageur No Show Request" at bounding box center [764, 315] width 142 height 24
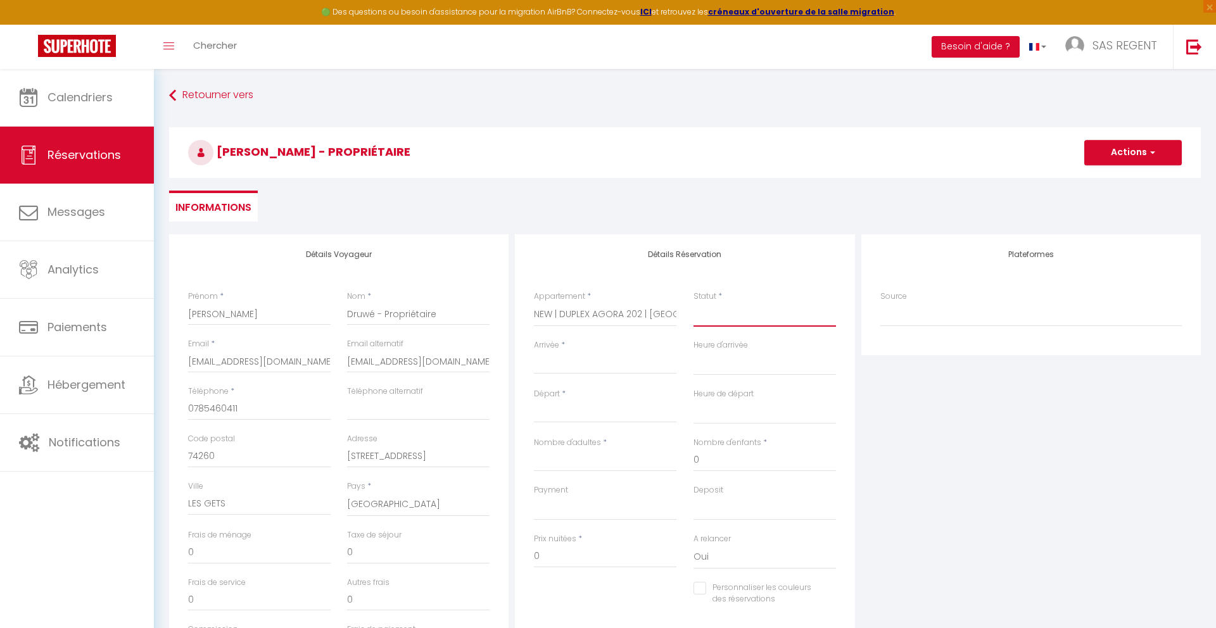
click at [744, 320] on select "Confirmé Non Confirmé [PERSON_NAME] par le voyageur No Show Request" at bounding box center [764, 315] width 142 height 24
click at [776, 317] on select "Confirmé Non Confirmé [PERSON_NAME] par le voyageur No Show Request" at bounding box center [764, 315] width 142 height 24
click at [693, 303] on select "Confirmé Non Confirmé [PERSON_NAME] par le voyageur No Show Request" at bounding box center [764, 315] width 142 height 24
click at [611, 367] on input "Arrivée" at bounding box center [605, 364] width 142 height 16
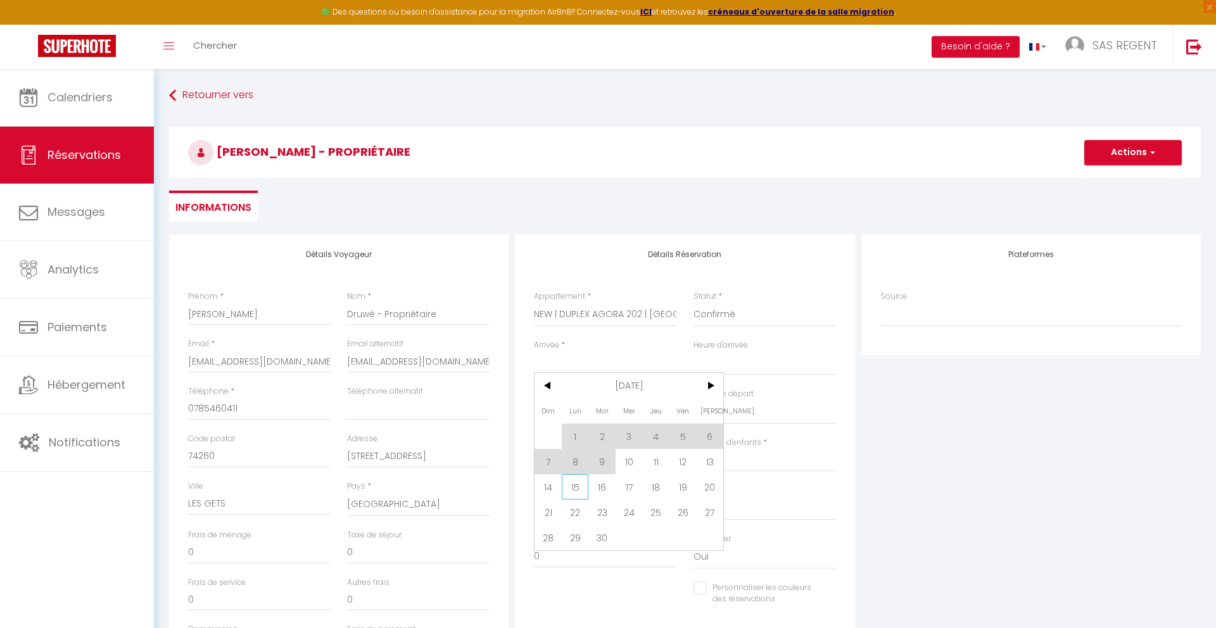
click at [578, 483] on span "15" at bounding box center [575, 486] width 27 height 25
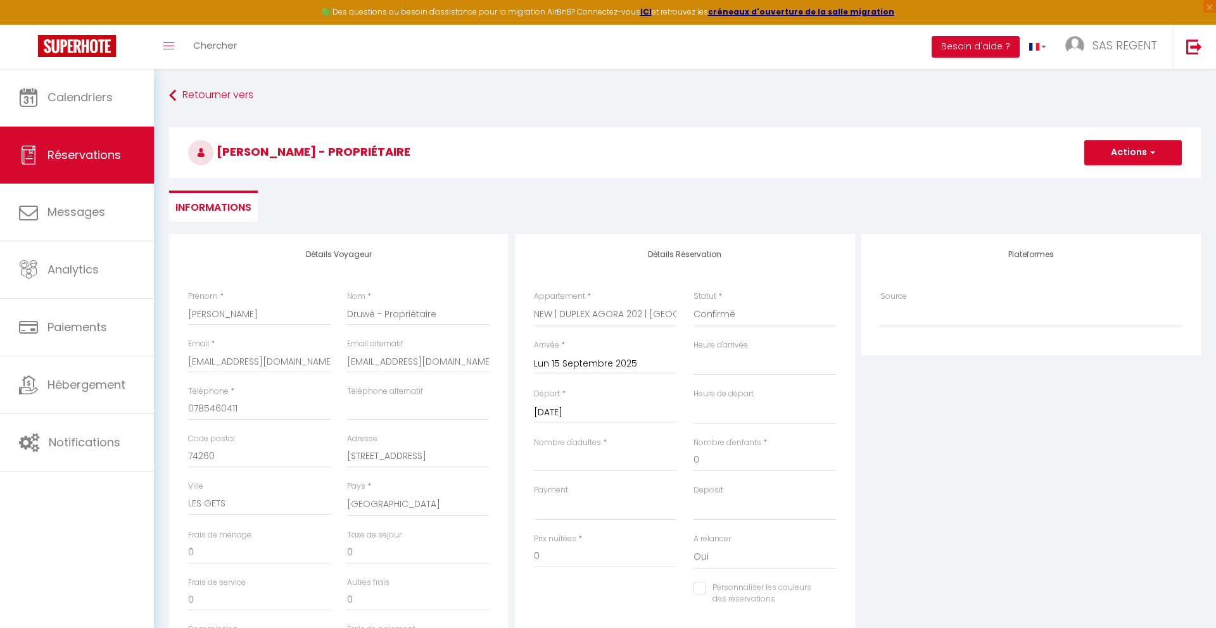
click at [586, 415] on input "[DATE]" at bounding box center [605, 413] width 142 height 16
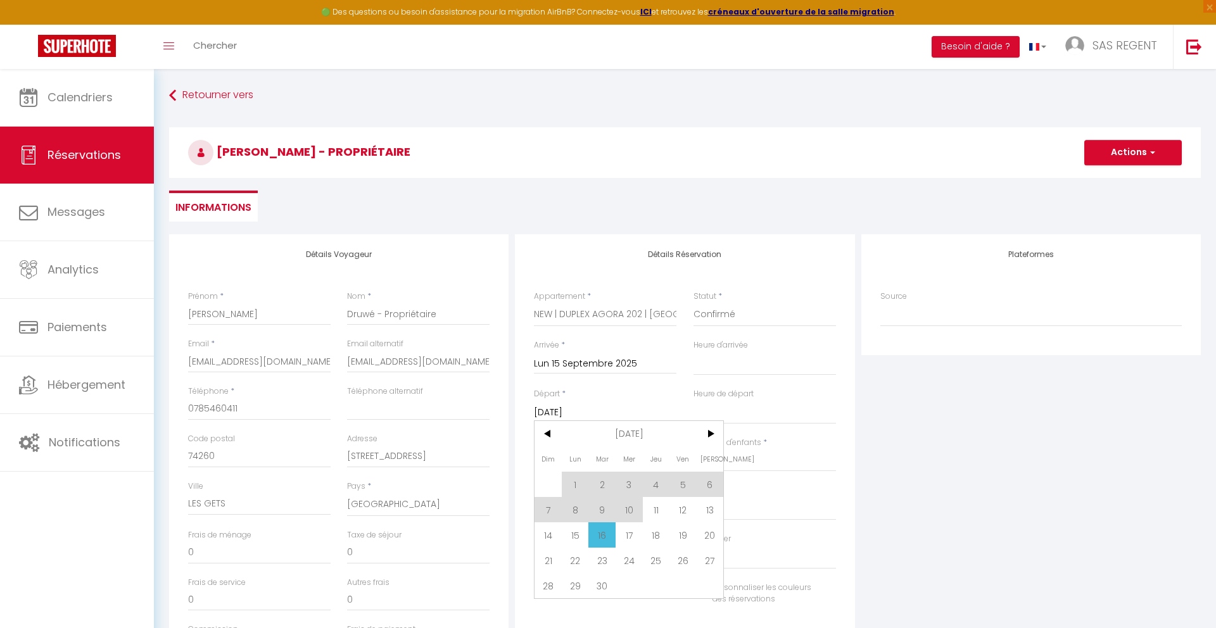
click at [603, 561] on span "23" at bounding box center [601, 560] width 27 height 25
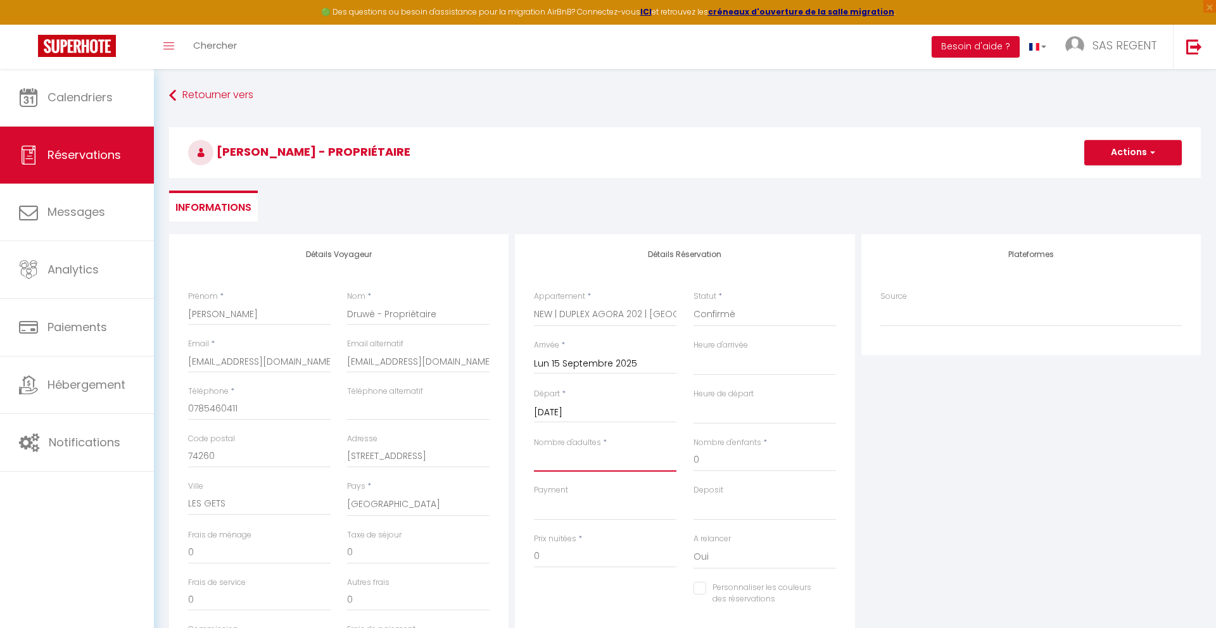
click at [597, 455] on input "Nombre d'adultes" at bounding box center [605, 460] width 142 height 23
click at [697, 593] on input "Personnaliser les couleurs des réservations" at bounding box center [756, 588] width 127 height 13
click at [826, 596] on span at bounding box center [831, 591] width 10 height 10
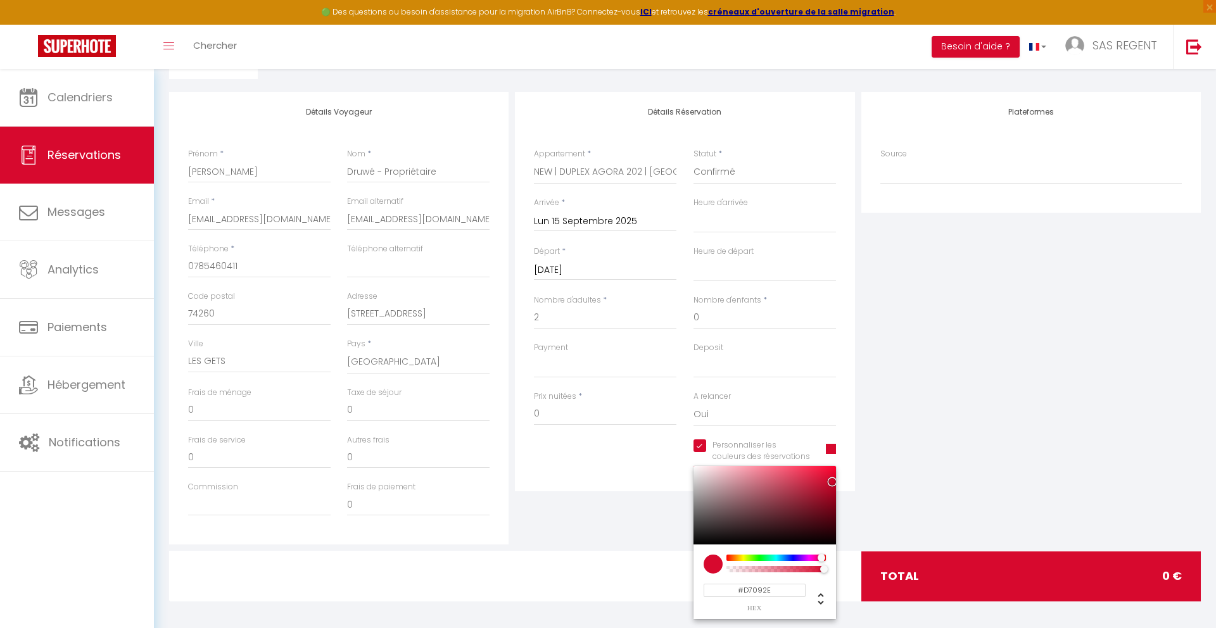
scroll to position [148, 0]
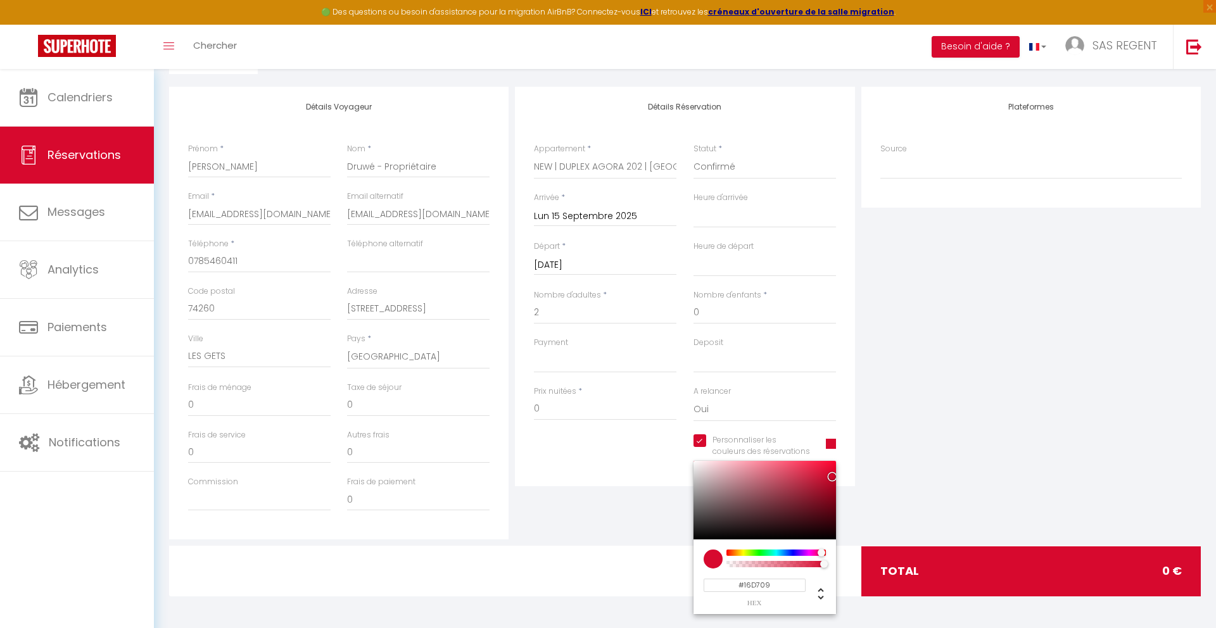
click at [759, 551] on div at bounding box center [775, 553] width 97 height 6
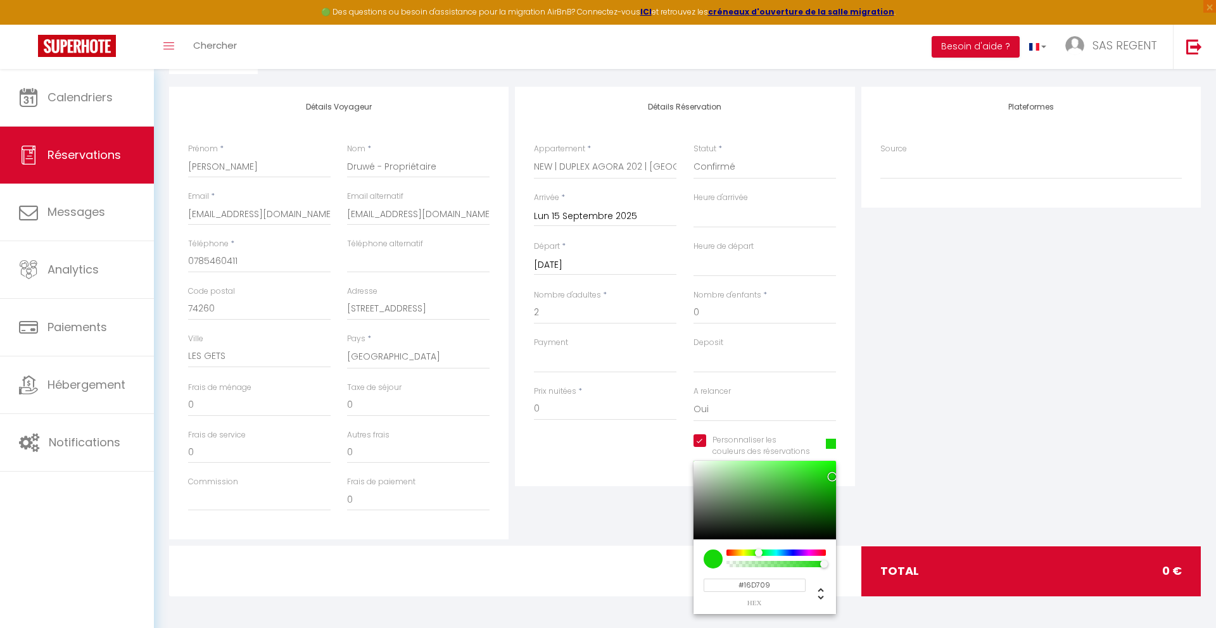
click at [1061, 325] on div "Plateformes Source Direct [DOMAIN_NAME] [DOMAIN_NAME] Chalet montagne Expedia G…" at bounding box center [1031, 313] width 346 height 453
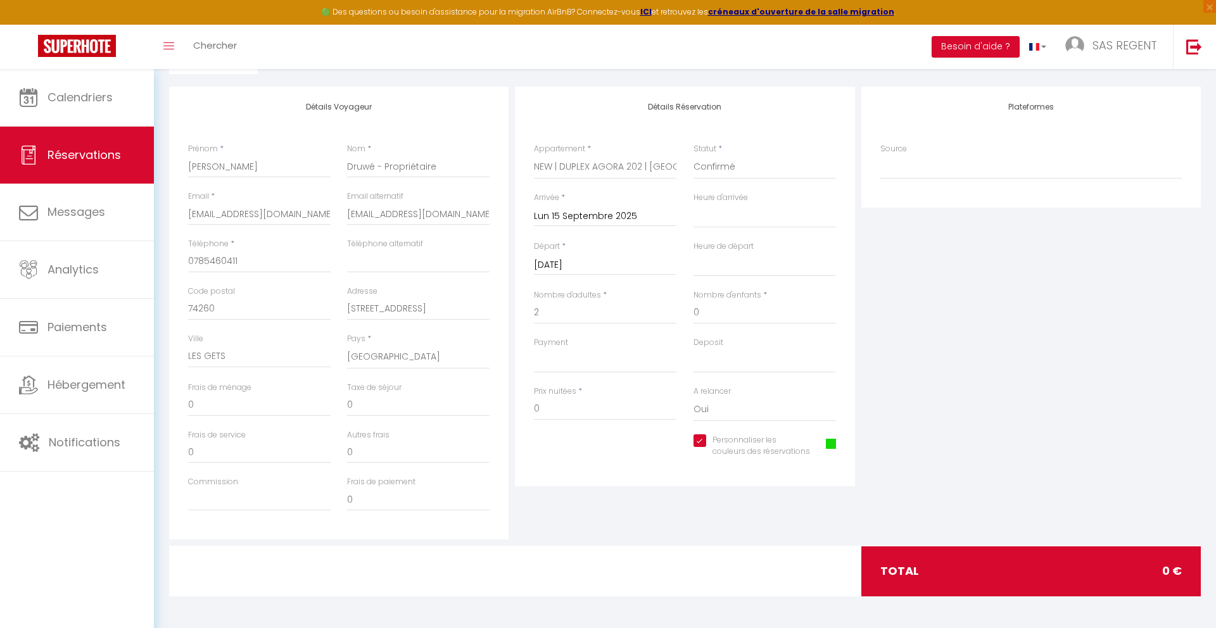
scroll to position [0, 0]
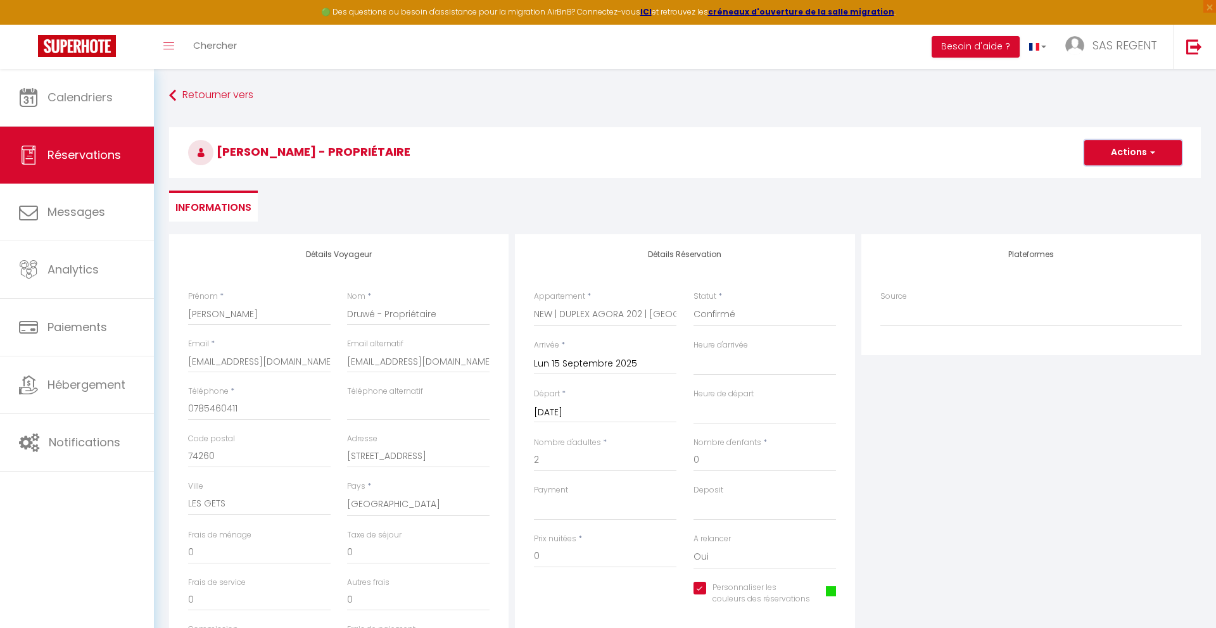
click at [1126, 156] on button "Actions" at bounding box center [1133, 152] width 98 height 25
click at [1107, 180] on link "Enregistrer" at bounding box center [1120, 180] width 100 height 16
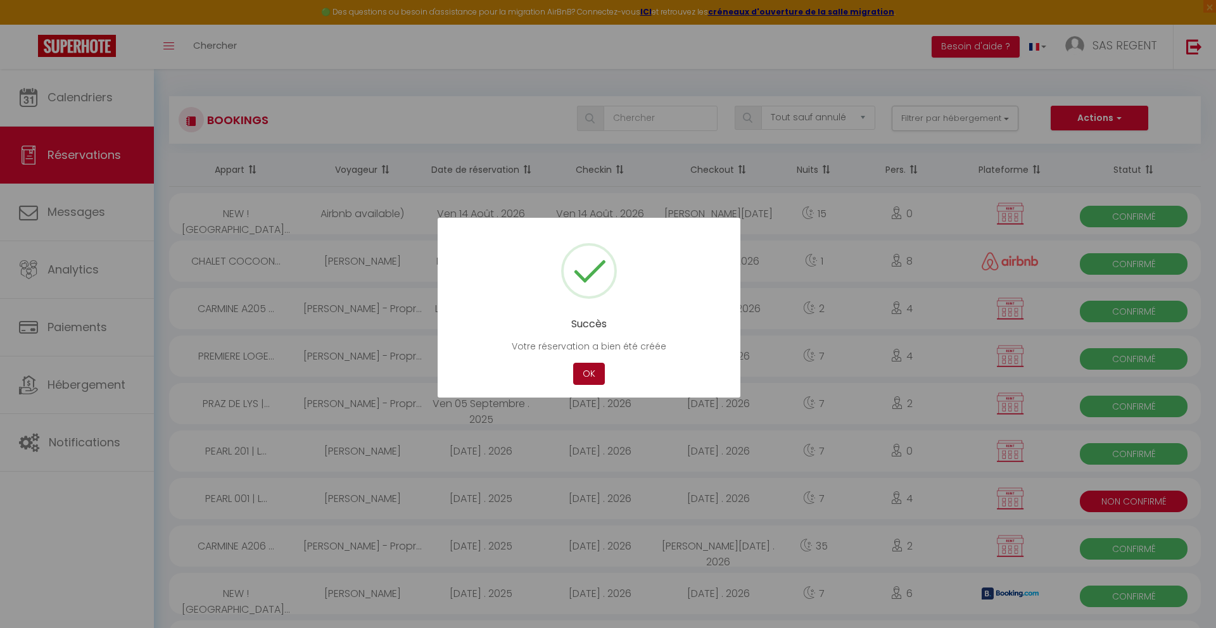
click at [584, 370] on button "OK" at bounding box center [589, 374] width 32 height 22
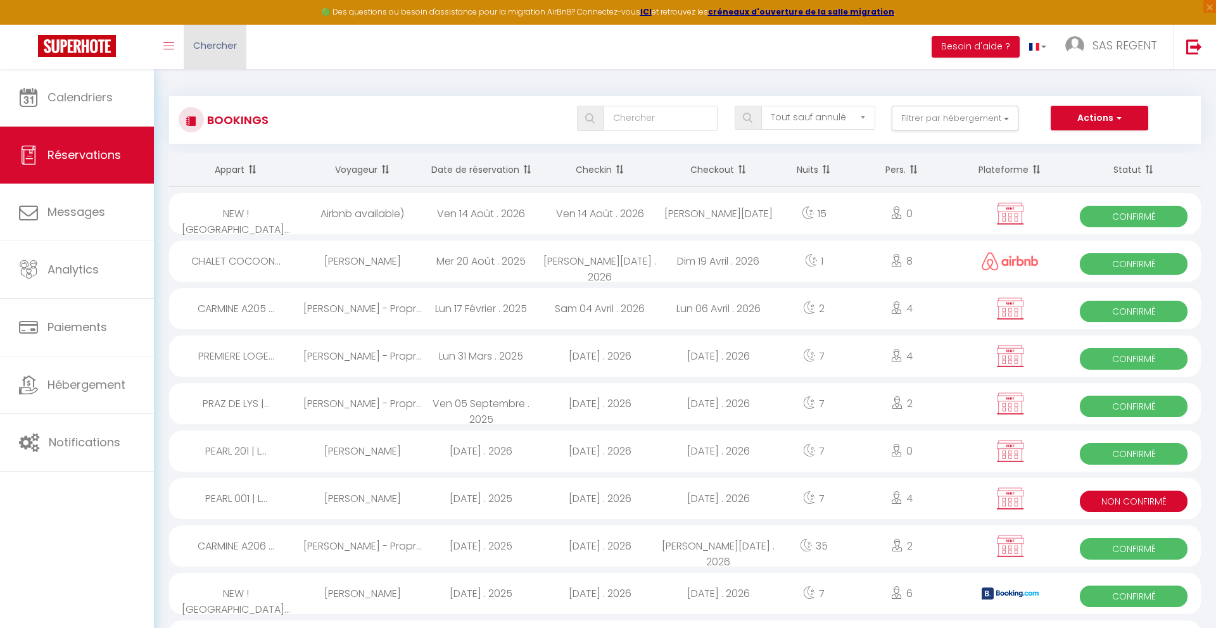
click at [216, 47] on span "Chercher" at bounding box center [215, 45] width 44 height 13
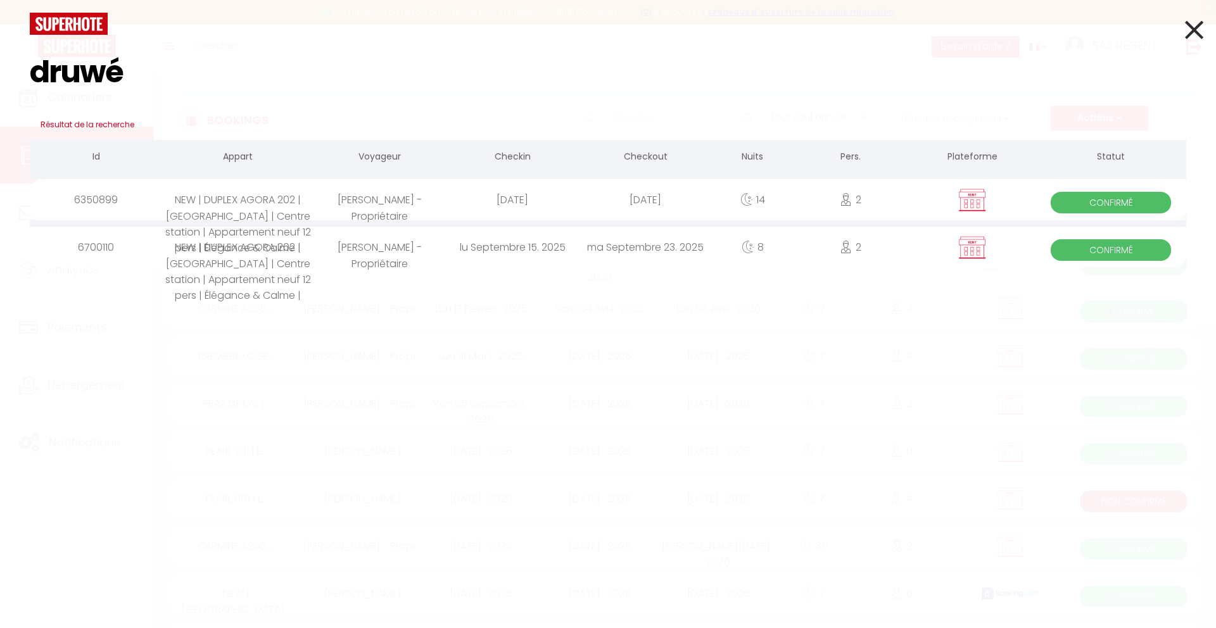
click at [667, 251] on div "ma Septembre 23. 2025" at bounding box center [645, 247] width 133 height 41
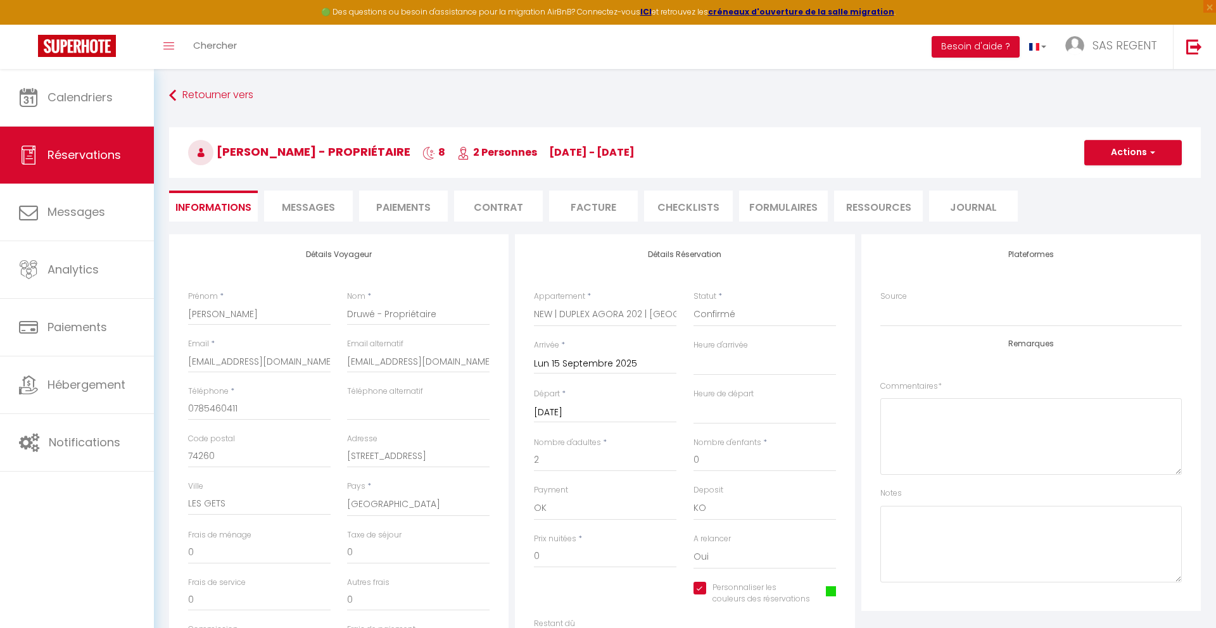
click at [384, 206] on li "Paiements" at bounding box center [403, 206] width 89 height 31
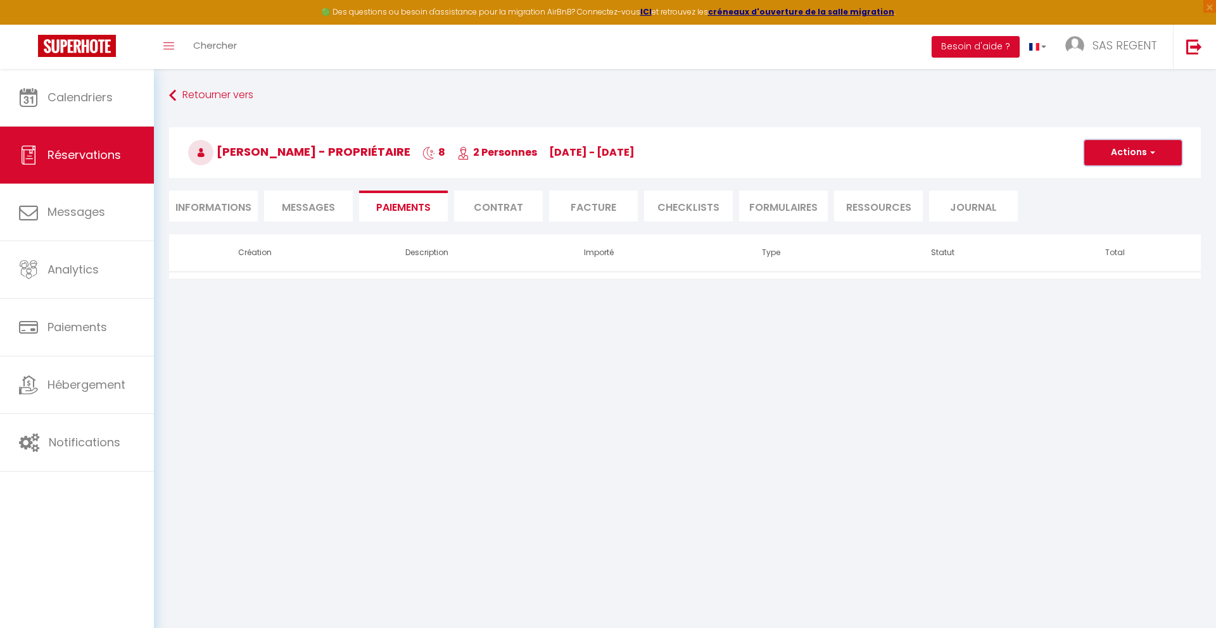
click at [1145, 148] on button "Actions" at bounding box center [1133, 152] width 98 height 25
click at [1127, 212] on link "Créer nouveau lien paiement" at bounding box center [1148, 213] width 156 height 16
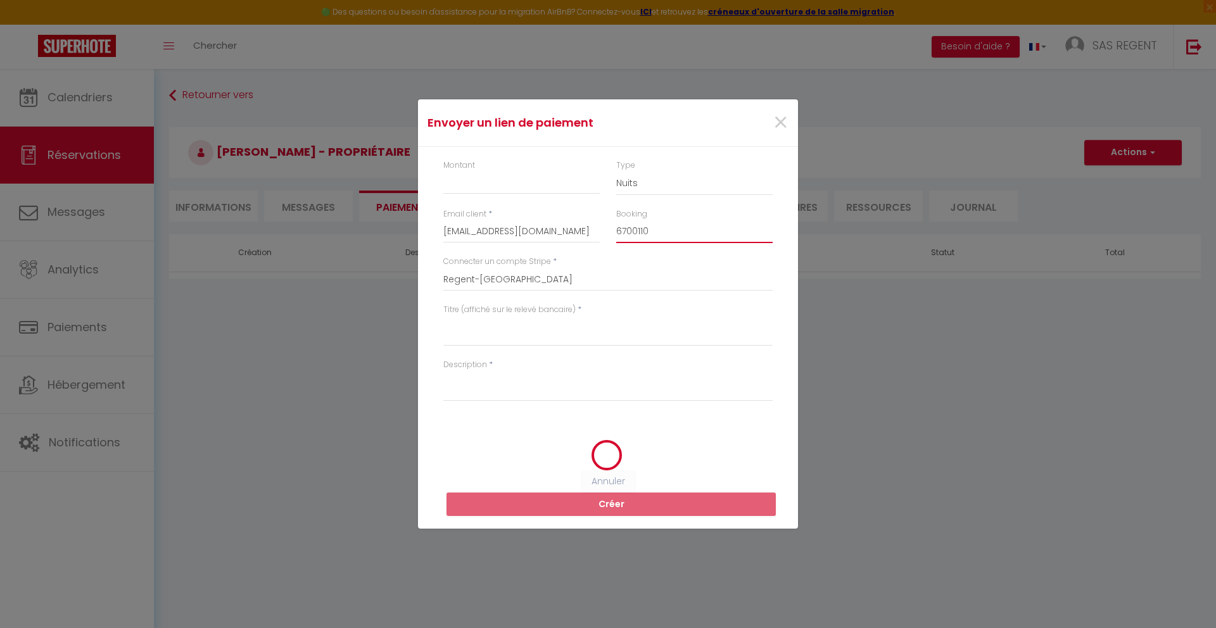
click at [638, 227] on input "6700110" at bounding box center [694, 231] width 156 height 23
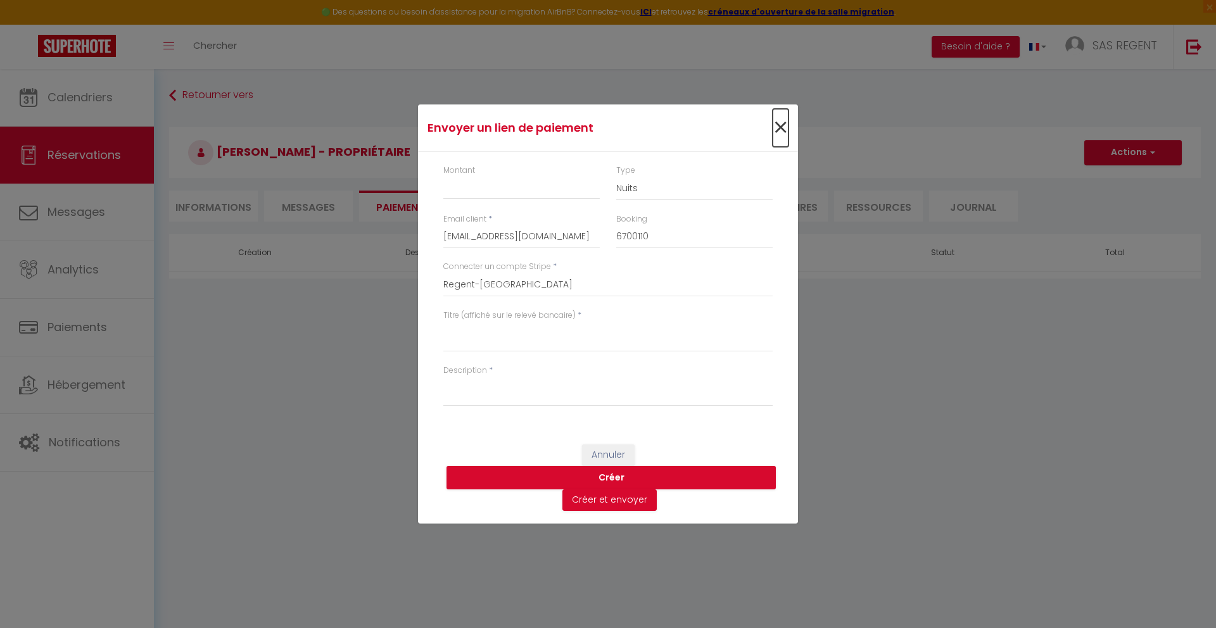
click at [782, 128] on span "×" at bounding box center [780, 128] width 16 height 38
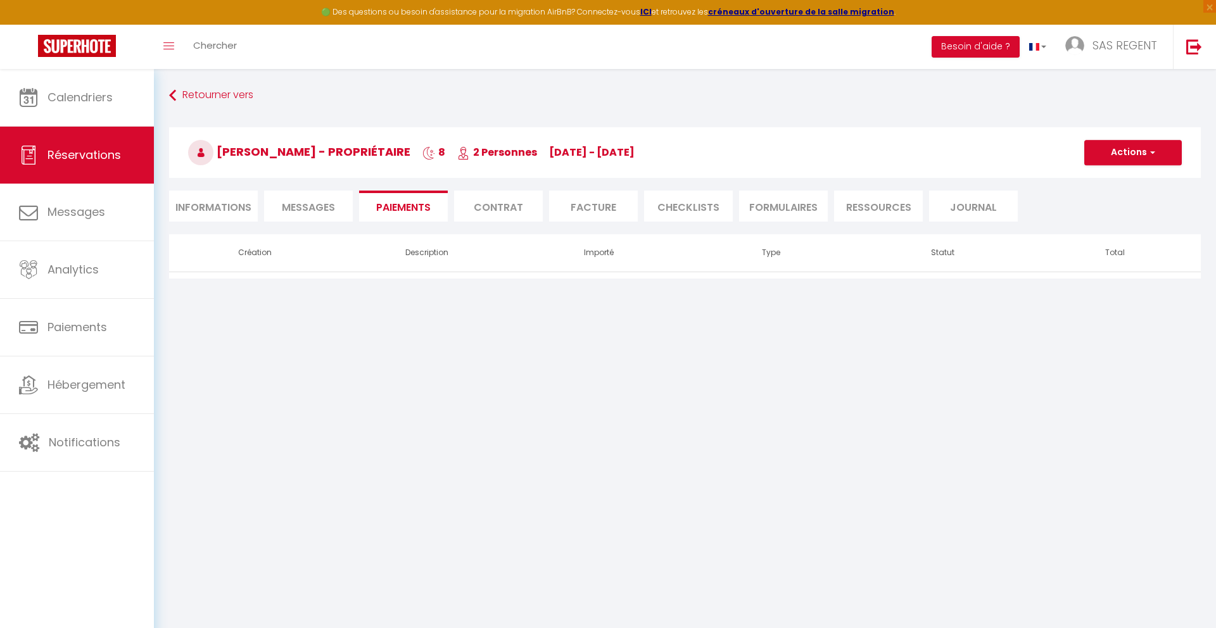
click at [222, 208] on li "Informations" at bounding box center [213, 206] width 89 height 31
